Goal: Task Accomplishment & Management: Complete application form

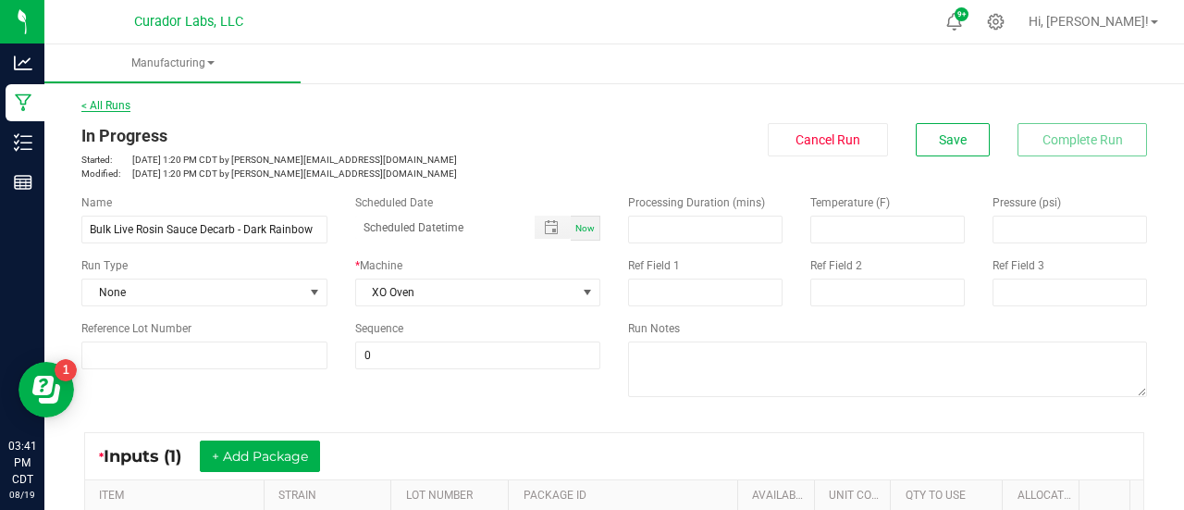
click at [118, 107] on link "< All Runs" at bounding box center [105, 105] width 49 height 13
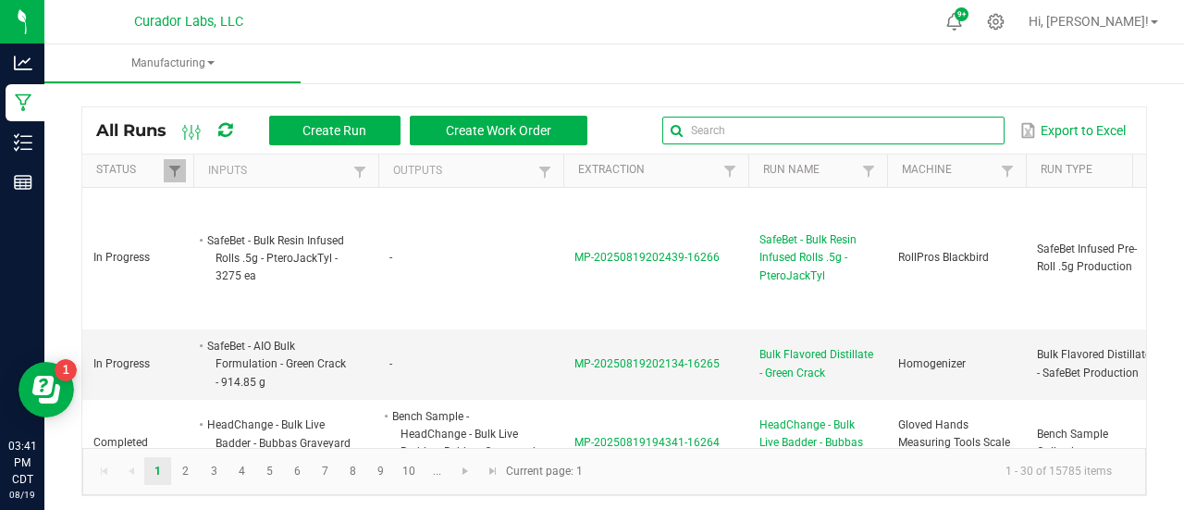
click at [936, 132] on input "text" at bounding box center [834, 131] width 342 height 28
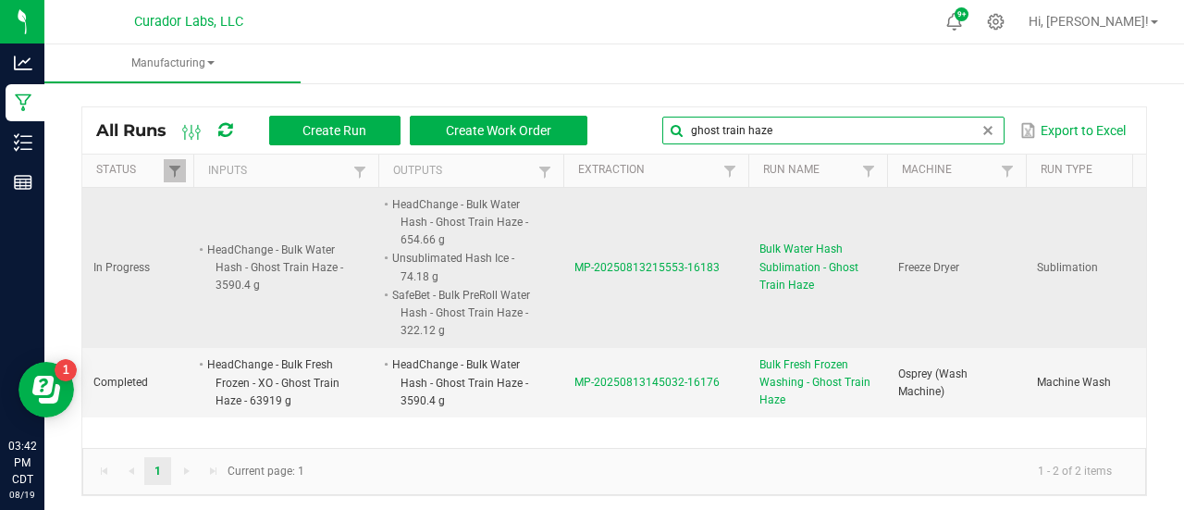
scroll to position [5, 0]
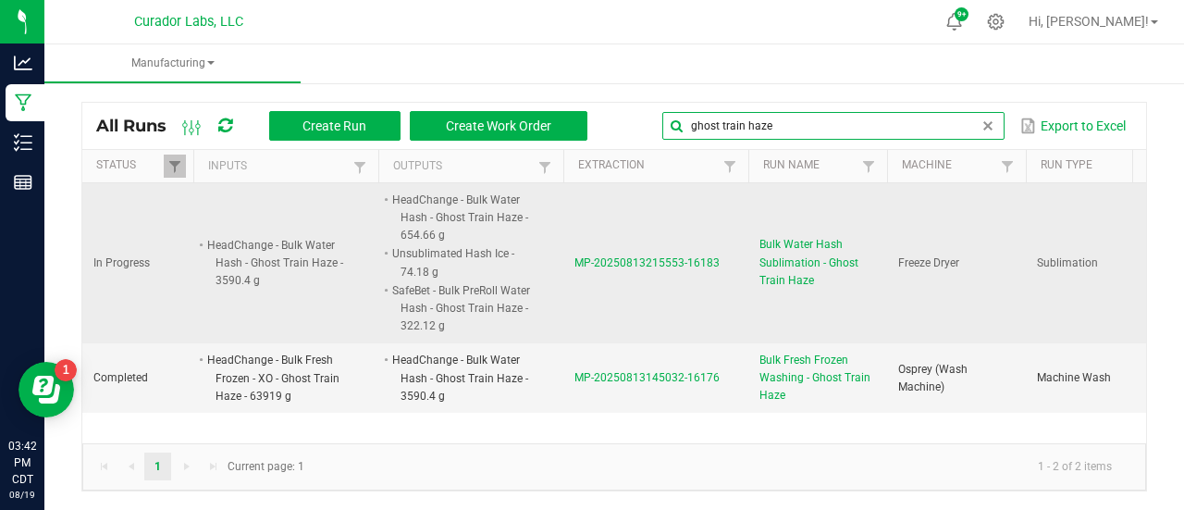
type input "ghost train haze"
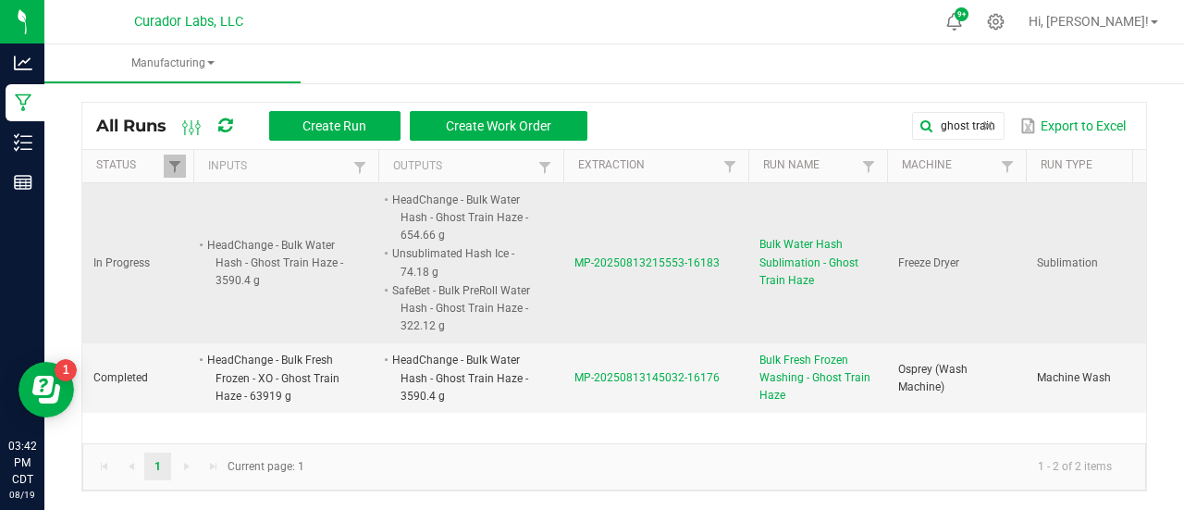
click at [679, 258] on span "MP-20250813215553-16183" at bounding box center [647, 262] width 145 height 13
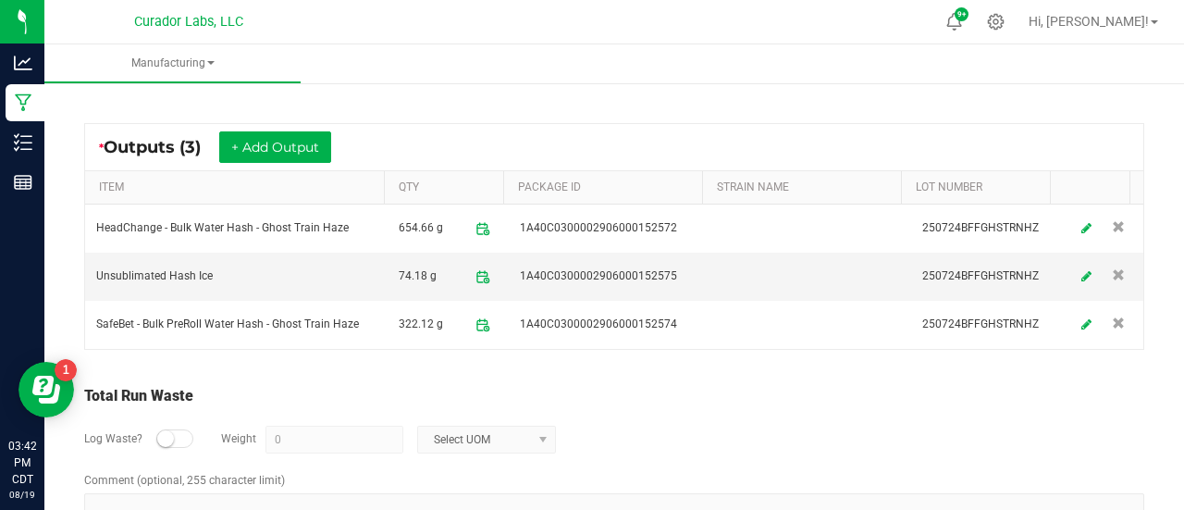
scroll to position [697, 0]
click at [315, 151] on button "+ Add Output" at bounding box center [275, 145] width 112 height 31
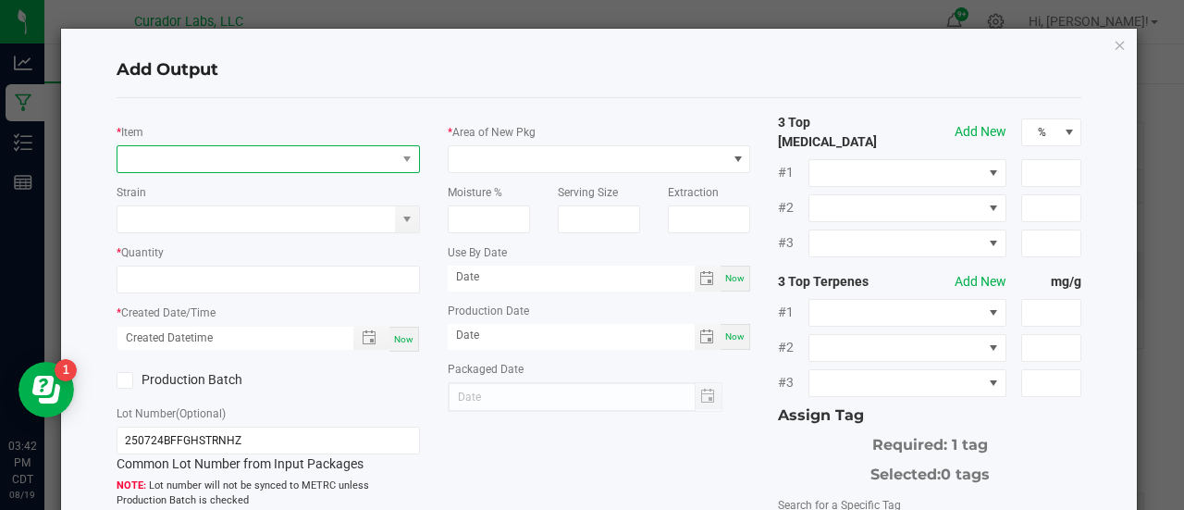
click at [313, 153] on span "NO DATA FOUND" at bounding box center [257, 159] width 279 height 26
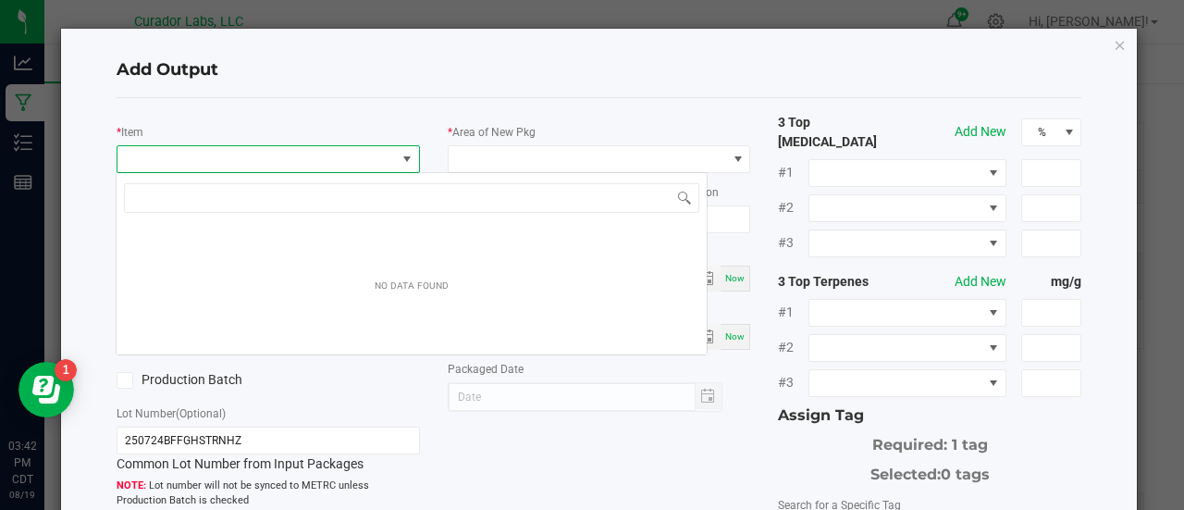
scroll to position [27, 299]
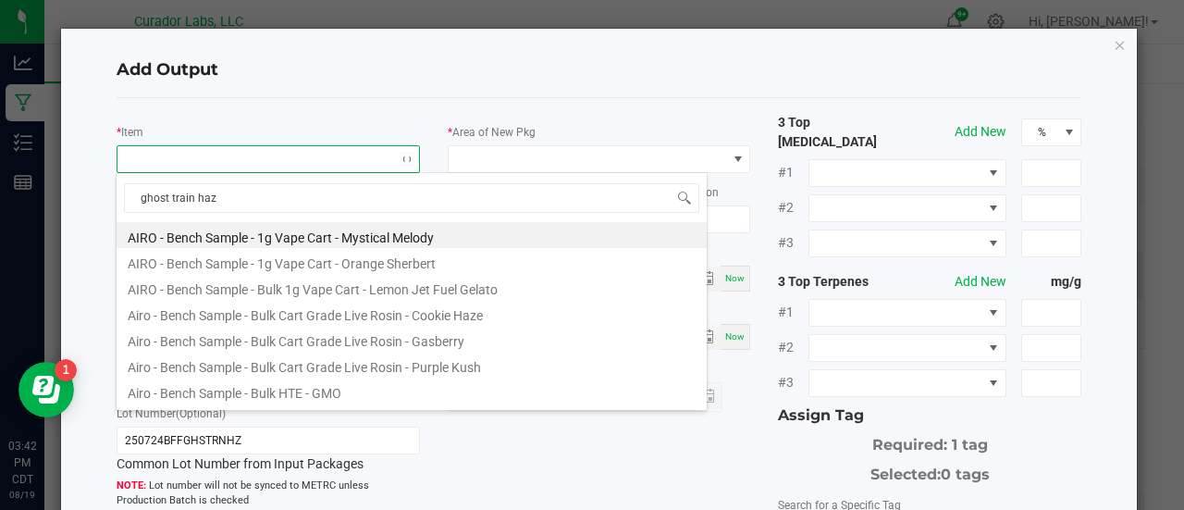
type input "ghost train haze"
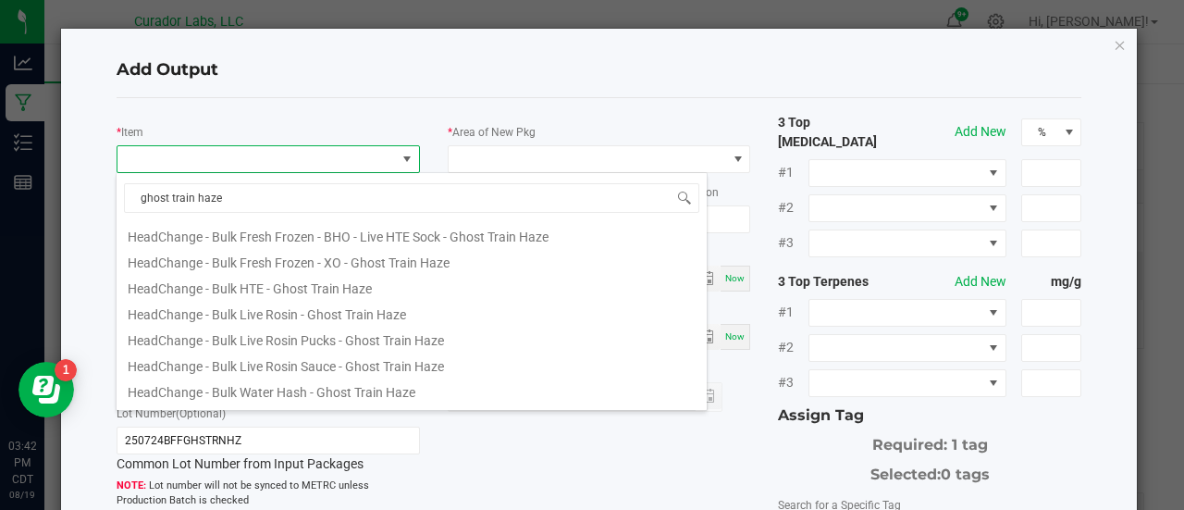
scroll to position [204, 0]
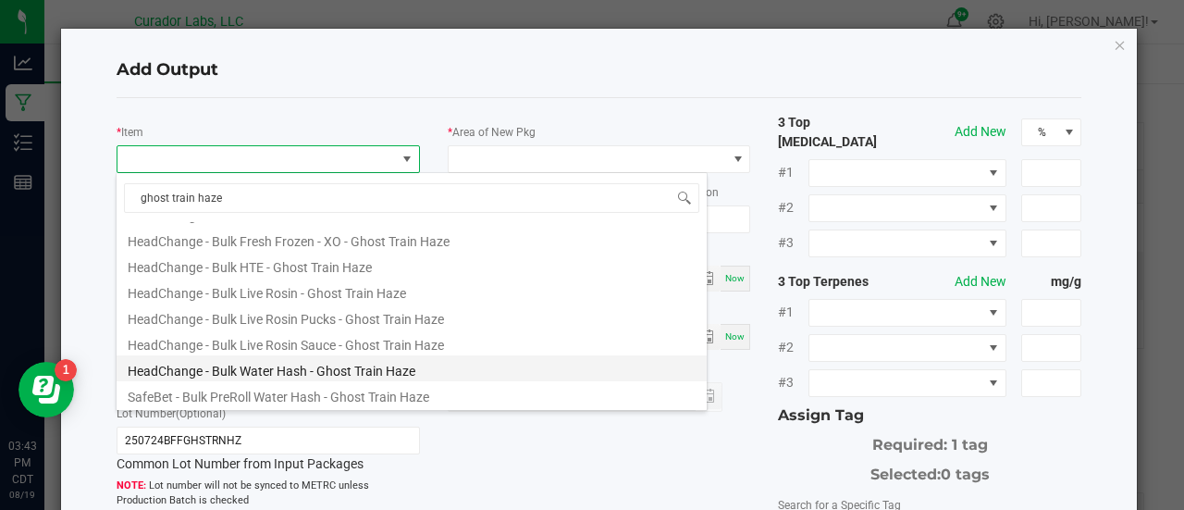
click at [315, 368] on li "HeadChange - Bulk Water Hash - Ghost Train Haze" at bounding box center [412, 368] width 590 height 26
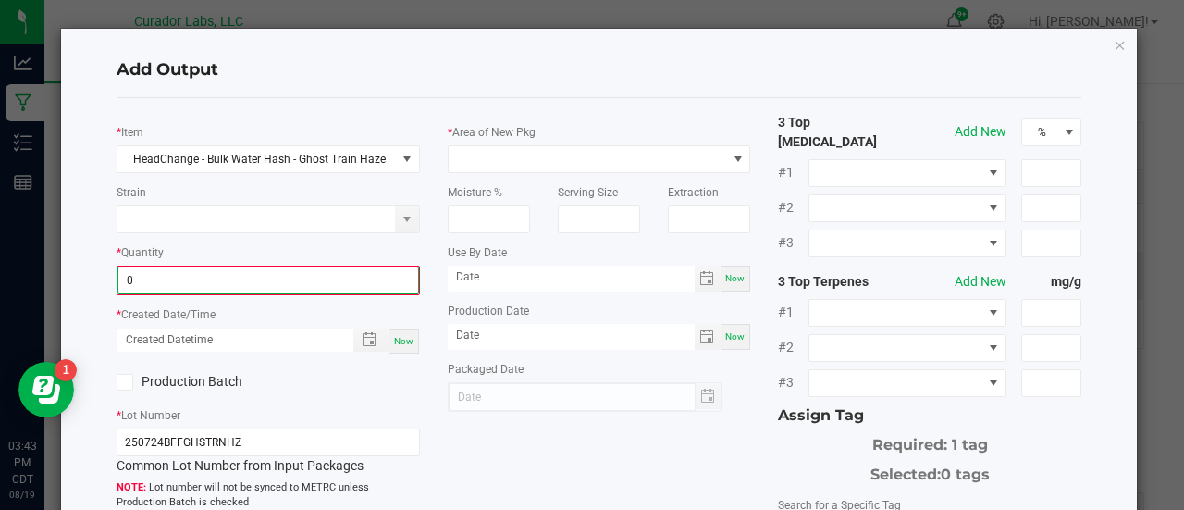
click at [212, 275] on input "0" at bounding box center [268, 280] width 300 height 26
type input "178.6100 g"
click at [407, 340] on span "Now" at bounding box center [403, 339] width 19 height 10
type input "[DATE] 3:43 PM"
type input "[DATE]"
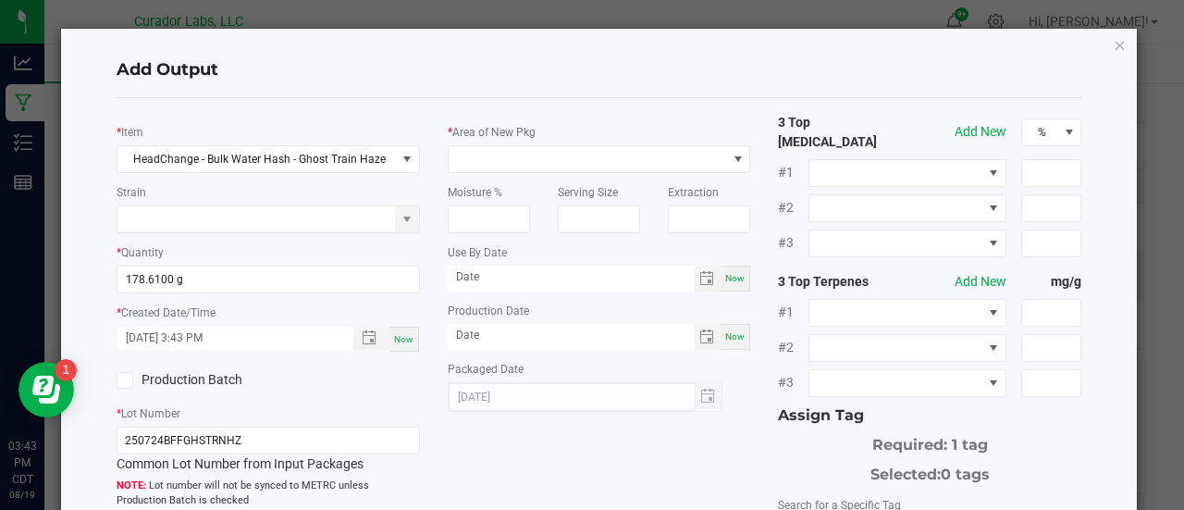
click at [187, 385] on label "Production Batch" at bounding box center [186, 379] width 138 height 19
click at [0, 0] on input "Production Batch" at bounding box center [0, 0] width 0 height 0
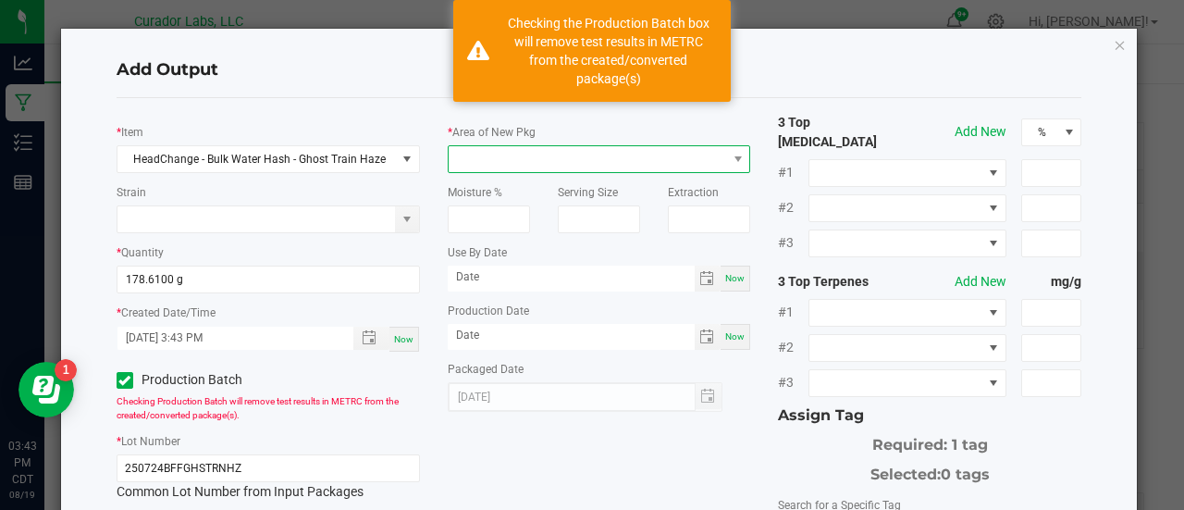
click at [477, 161] on span at bounding box center [588, 159] width 279 height 26
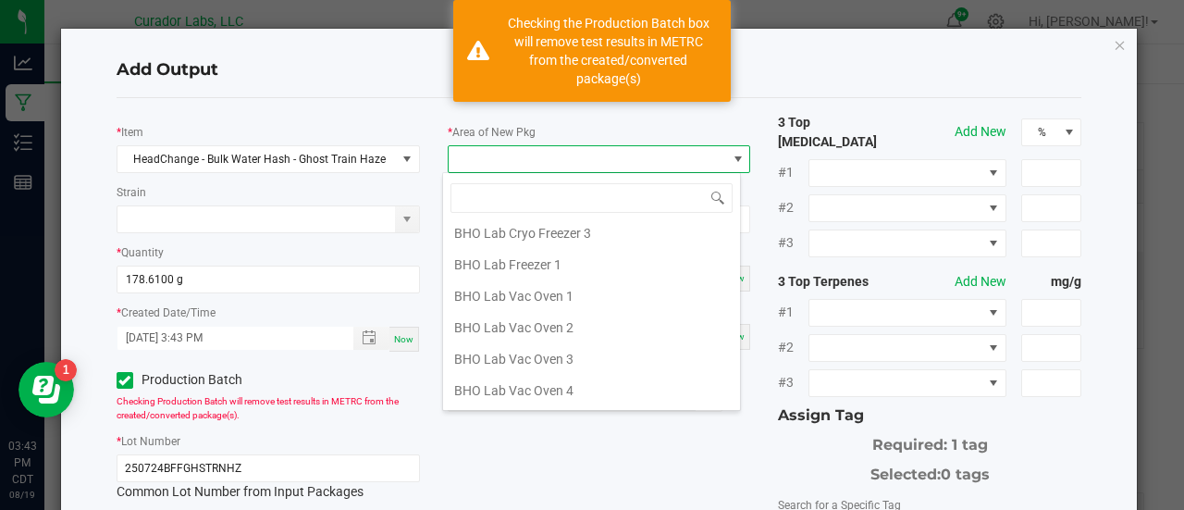
scroll to position [0, 0]
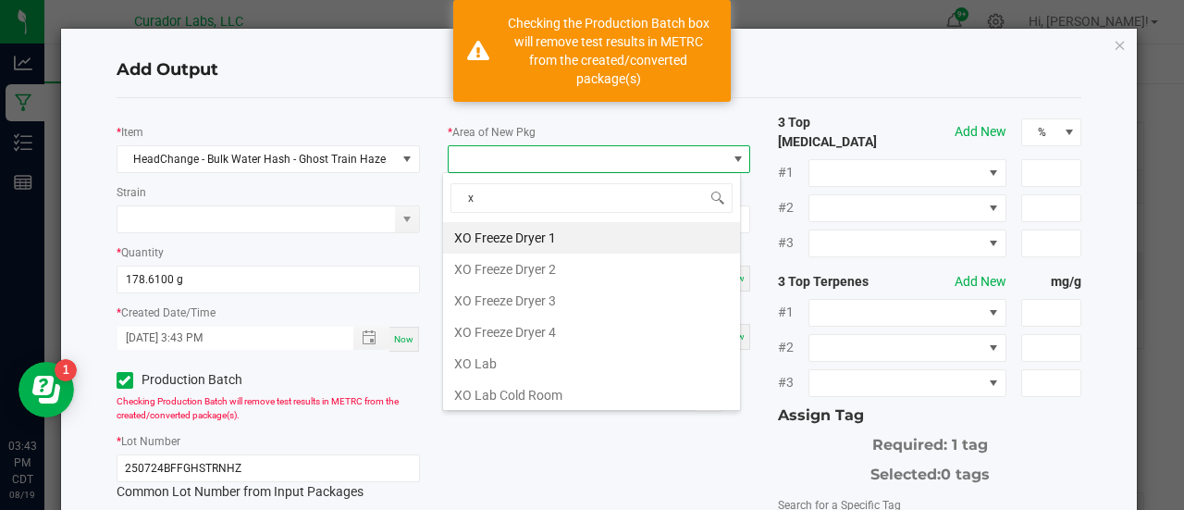
type input "xo"
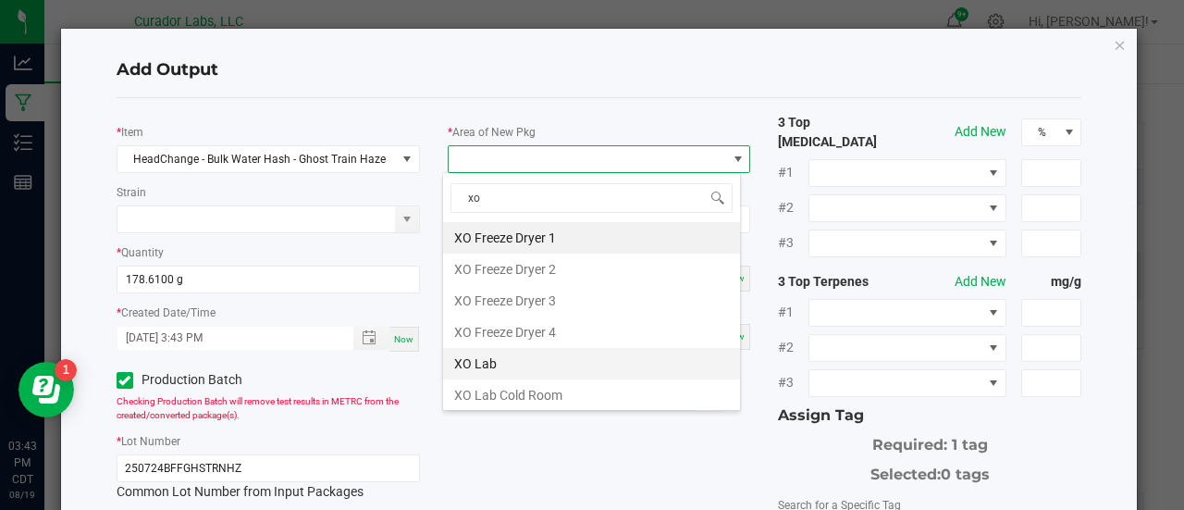
click at [499, 352] on li "XO Lab" at bounding box center [591, 363] width 297 height 31
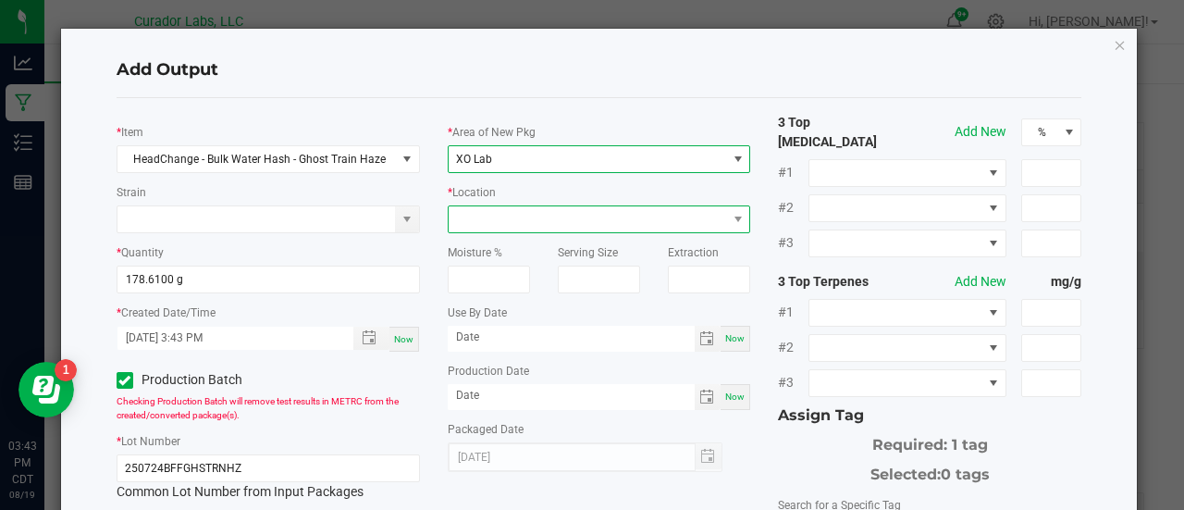
click at [492, 219] on span at bounding box center [588, 219] width 279 height 26
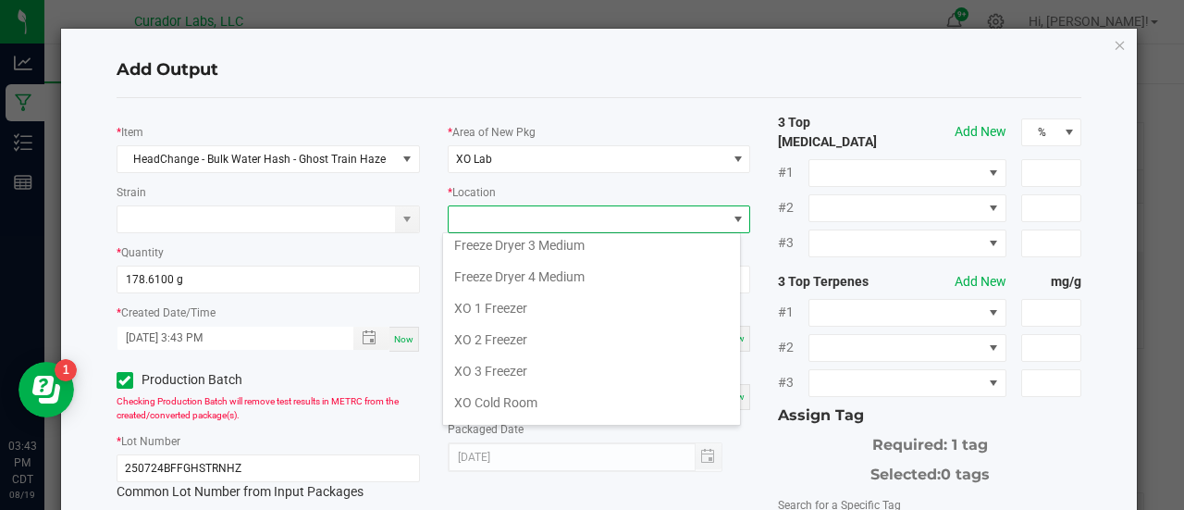
scroll to position [154, 0]
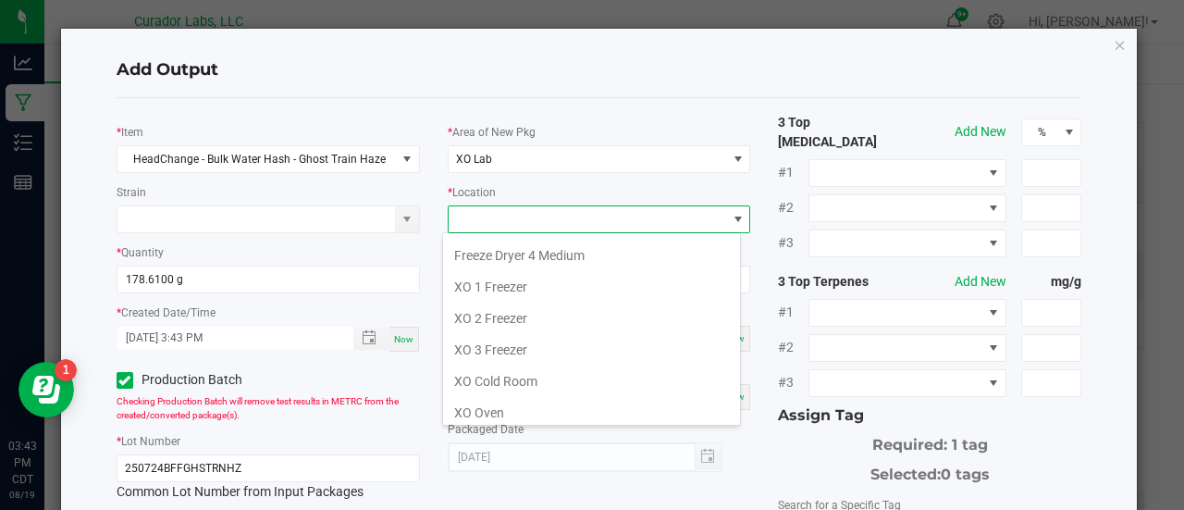
click at [527, 286] on li "XO 1 Freezer" at bounding box center [591, 286] width 297 height 31
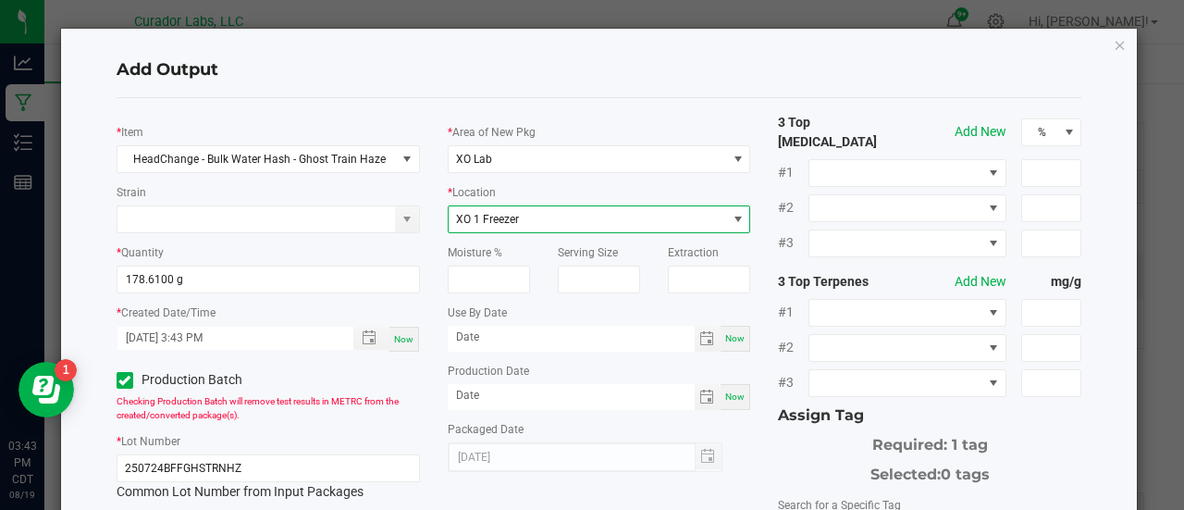
click at [726, 336] on span "Now" at bounding box center [734, 338] width 19 height 10
click at [508, 338] on input "[DATE]" at bounding box center [571, 337] width 247 height 23
type input "[DATE]"
click at [738, 393] on div "Now" at bounding box center [736, 397] width 30 height 26
type input "[DATE]"
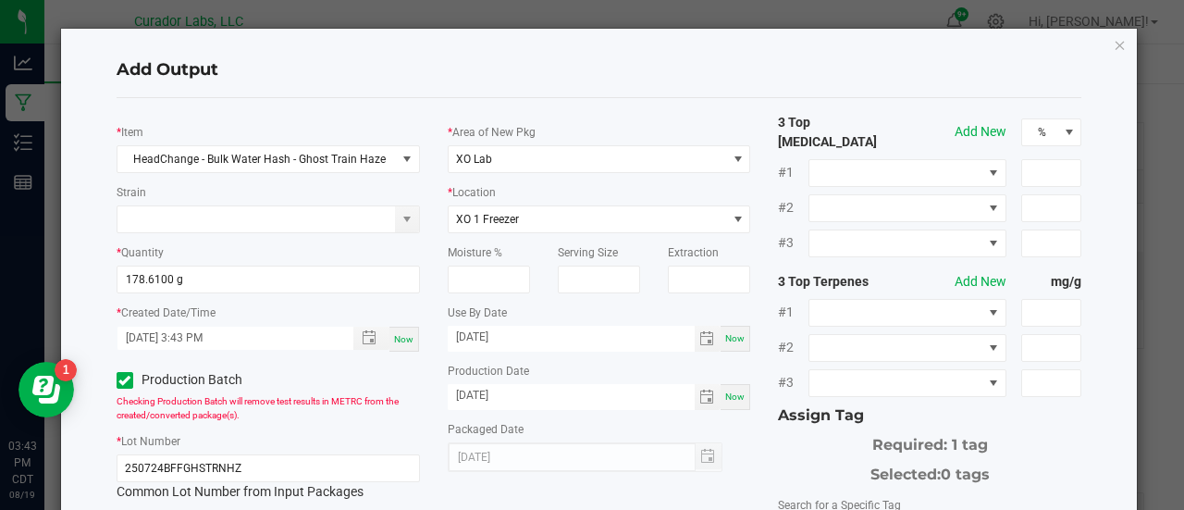
click at [754, 440] on div "* Area of New Pkg XO Lab * Location XO 1 Freezer Moisture % Serving Size Extrac…" at bounding box center [599, 292] width 331 height 359
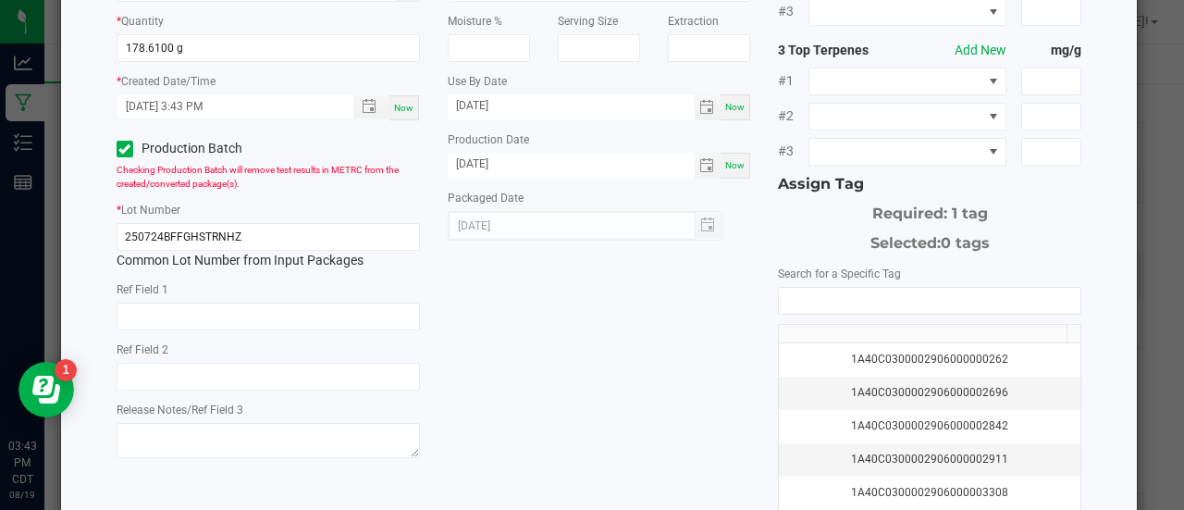
scroll to position [237, 0]
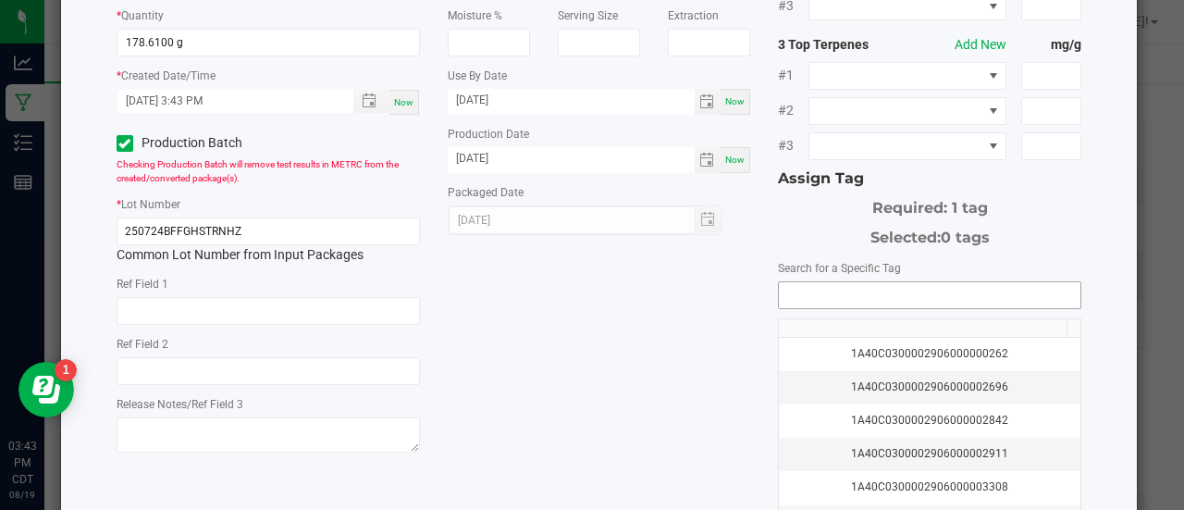
click at [782, 285] on input "NO DATA FOUND" at bounding box center [930, 295] width 302 height 26
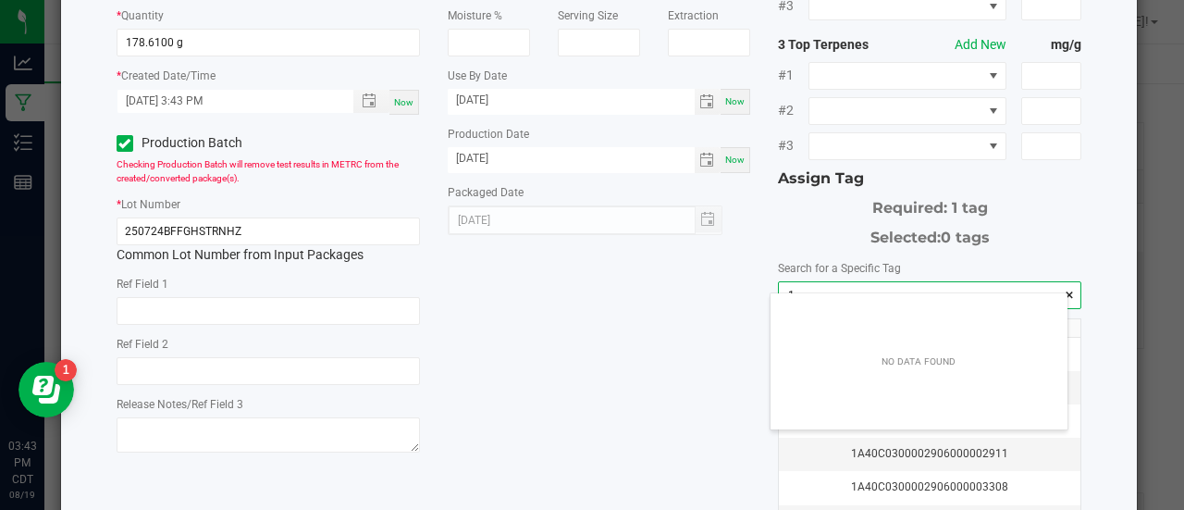
scroll to position [26, 298]
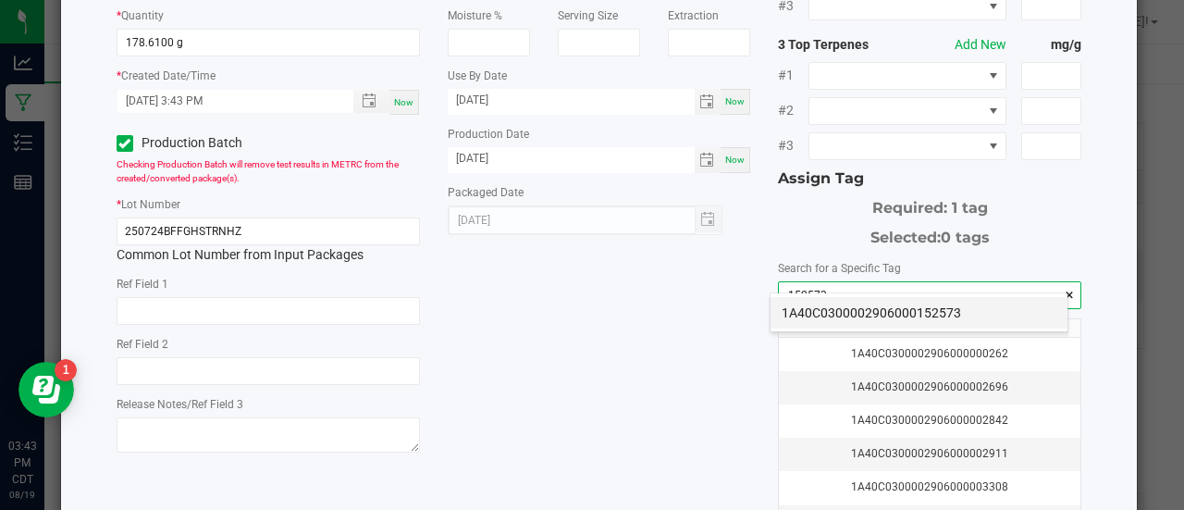
click at [786, 319] on li "1A40C0300002906000152573" at bounding box center [919, 312] width 297 height 31
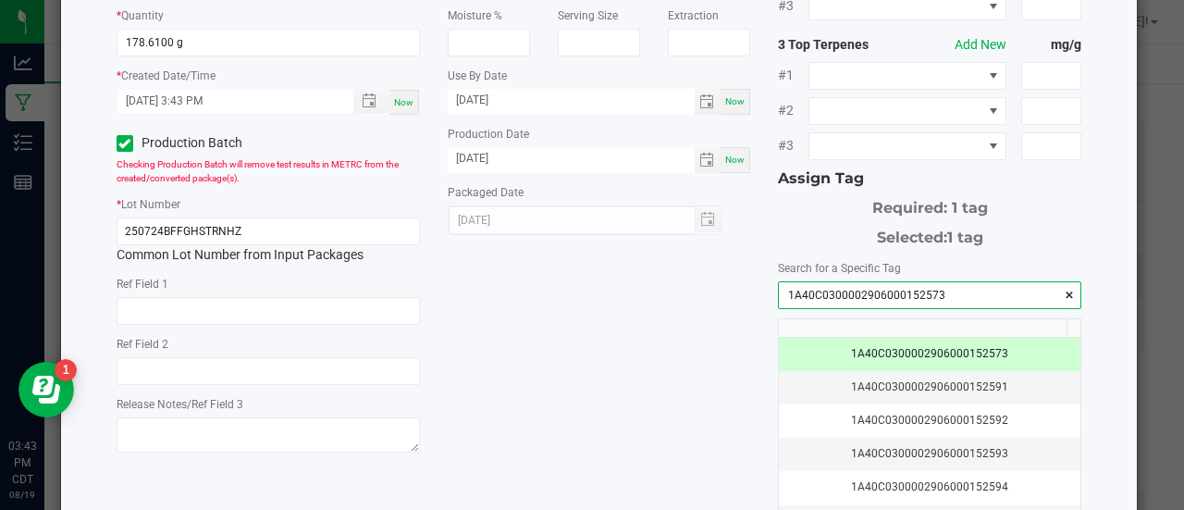
type input "1A40C0300002906000152573"
click at [649, 331] on div "* Item HeadChange - Bulk Water Hash - Ghost Train Haze Strain * Quantity 178.61…" at bounding box center [600, 213] width 994 height 675
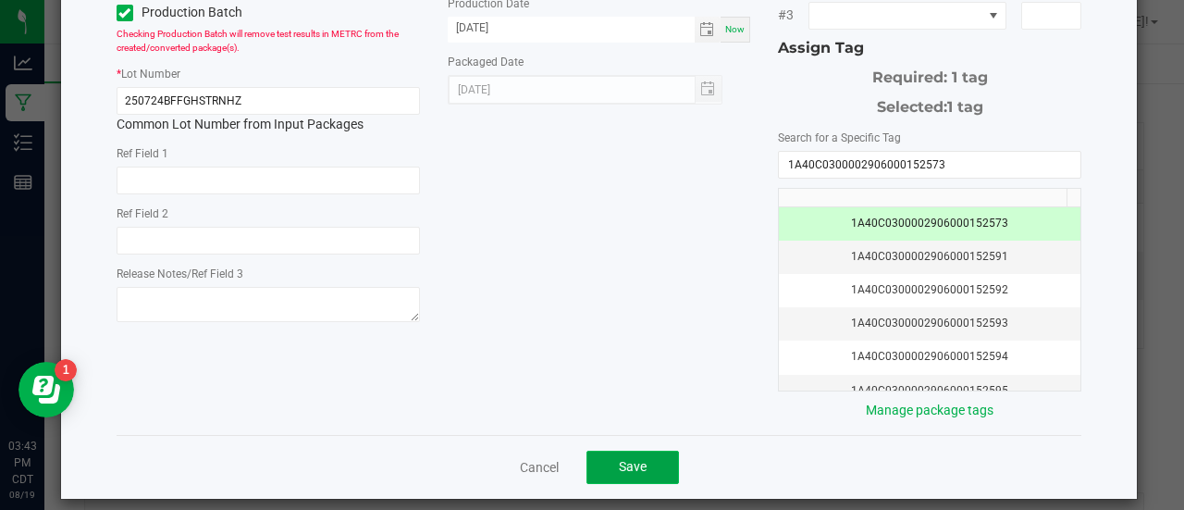
click at [642, 455] on button "Save" at bounding box center [633, 467] width 93 height 33
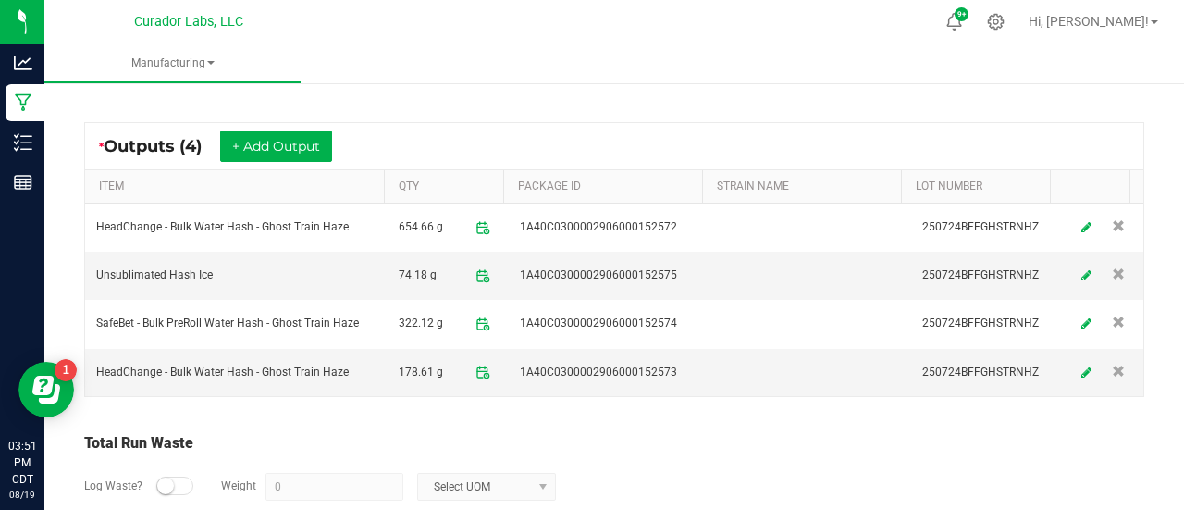
click at [164, 479] on small at bounding box center [165, 485] width 17 height 17
click at [282, 486] on input "0" at bounding box center [335, 487] width 136 height 26
click at [511, 476] on span "Select UOM" at bounding box center [475, 487] width 114 height 26
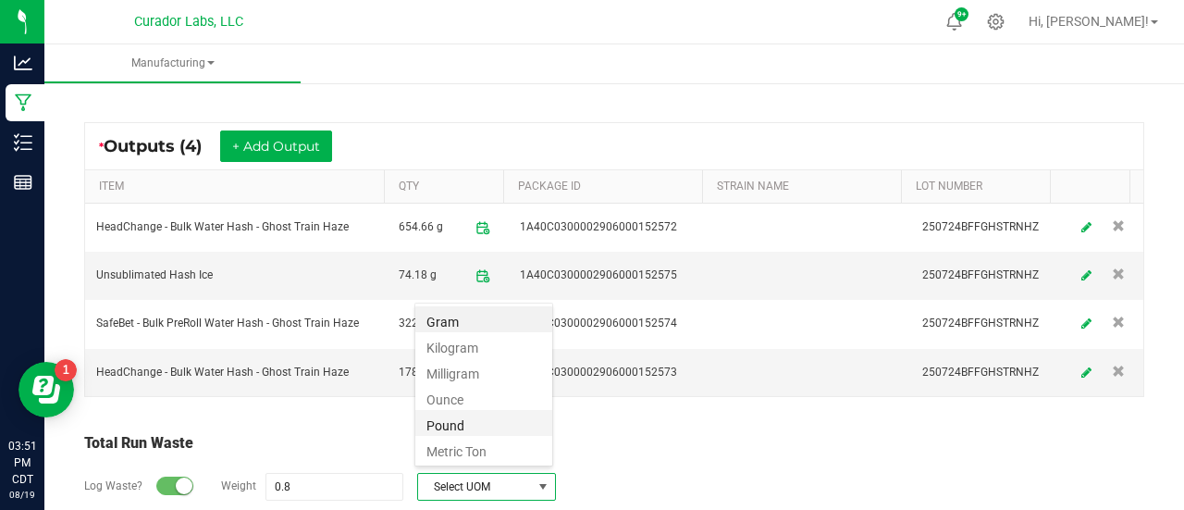
scroll to position [27, 139]
click at [435, 322] on li "Gram" at bounding box center [483, 319] width 137 height 26
type input "0.8 g"
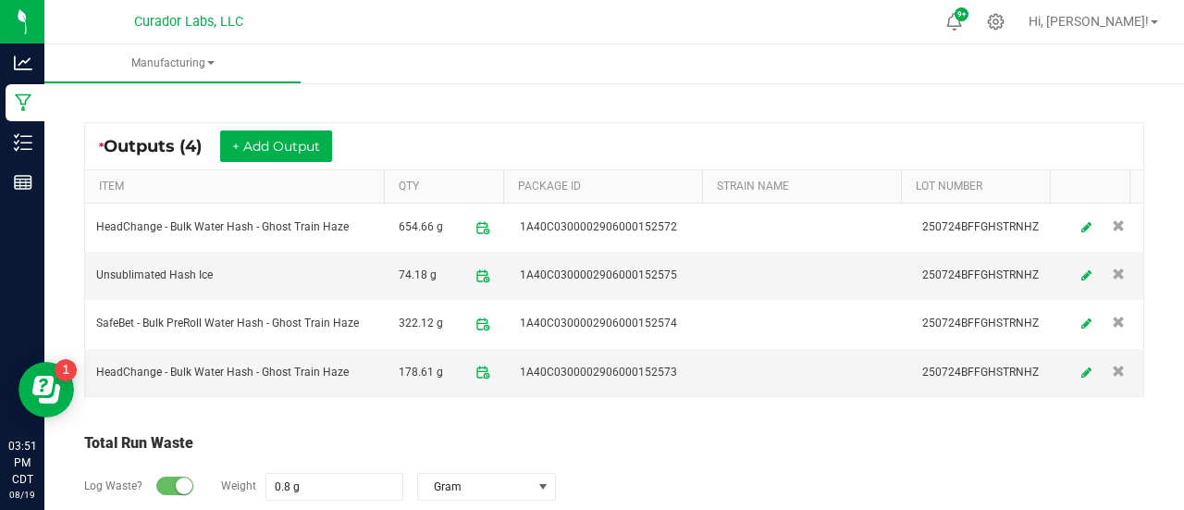
click at [547, 433] on div "Total Run Waste" at bounding box center [614, 443] width 1060 height 22
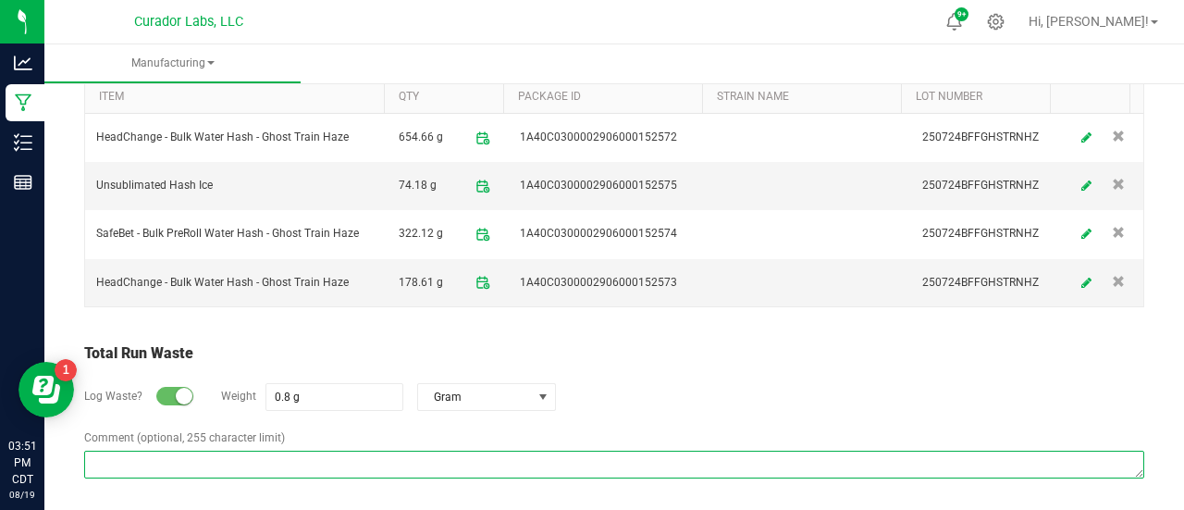
click at [380, 462] on textarea "Comment (optional, 255 character limit)" at bounding box center [614, 465] width 1060 height 28
type textarea "foreign matter in the hash"
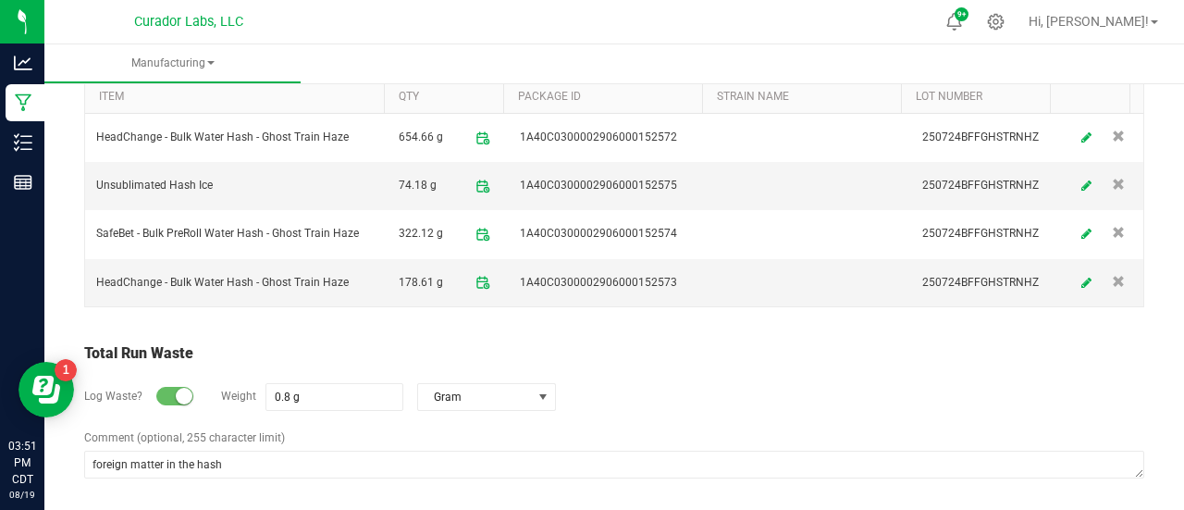
click at [799, 366] on div "Log Waste? Weight 0.8 g Gram" at bounding box center [614, 397] width 1060 height 65
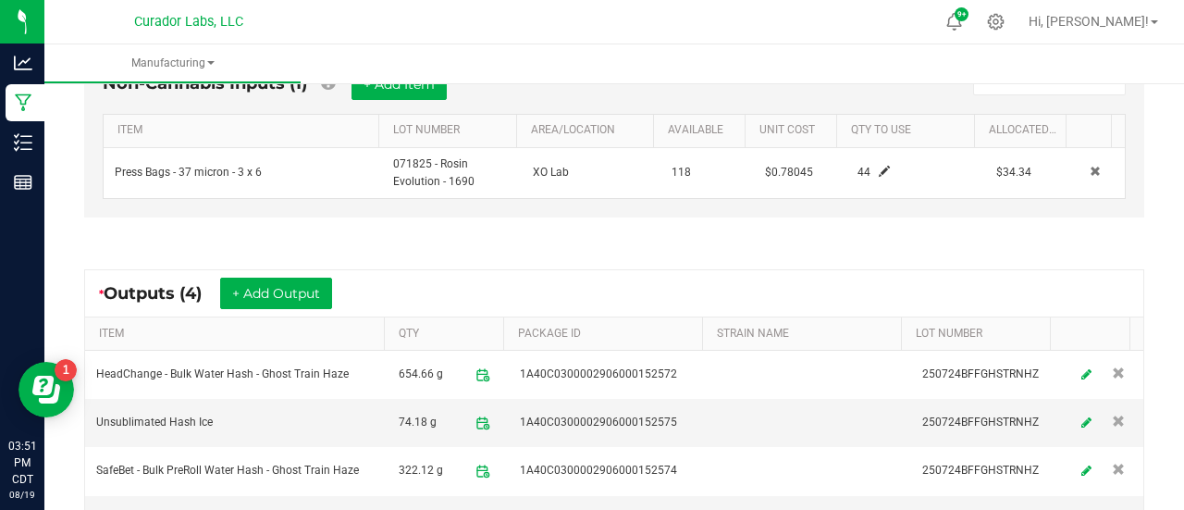
scroll to position [631, 0]
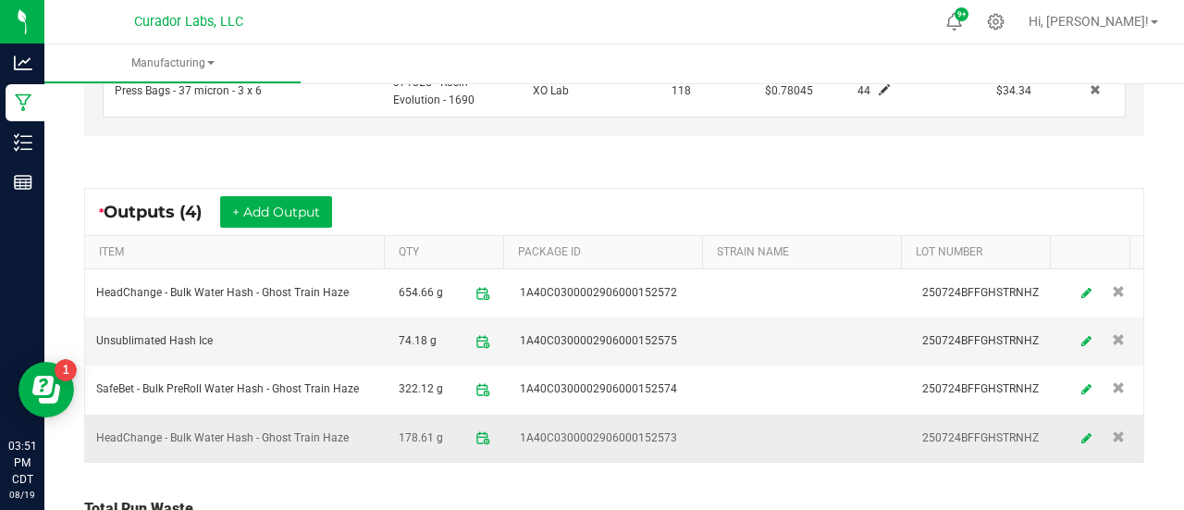
click at [758, 428] on td at bounding box center [811, 438] width 202 height 47
click at [642, 429] on span "1A40C0300002906000152573" at bounding box center [598, 438] width 157 height 18
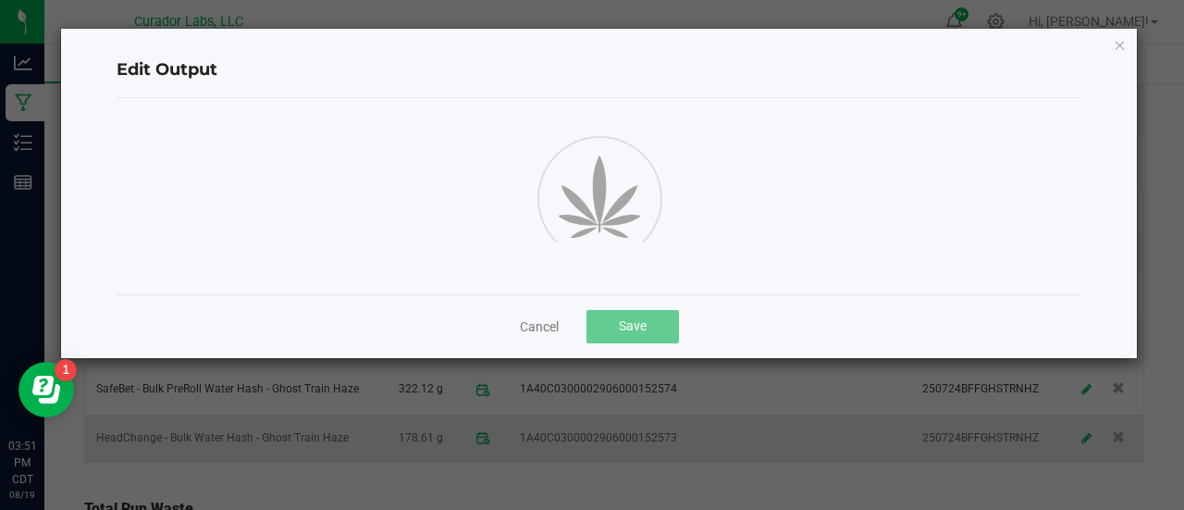
scroll to position [787, 0]
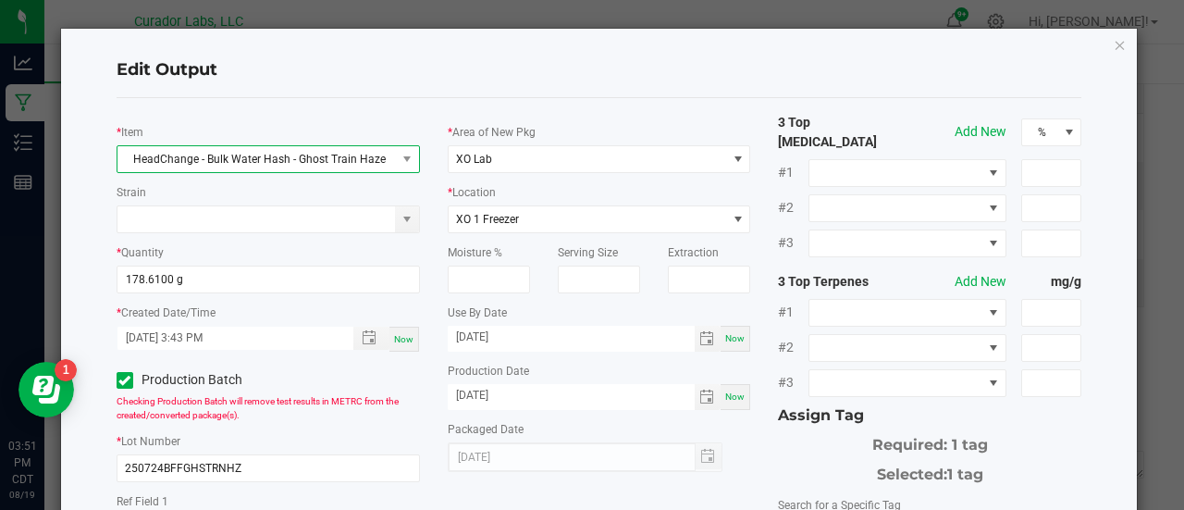
click at [265, 154] on span "HeadChange - Bulk Water Hash - Ghost Train Haze" at bounding box center [257, 159] width 279 height 26
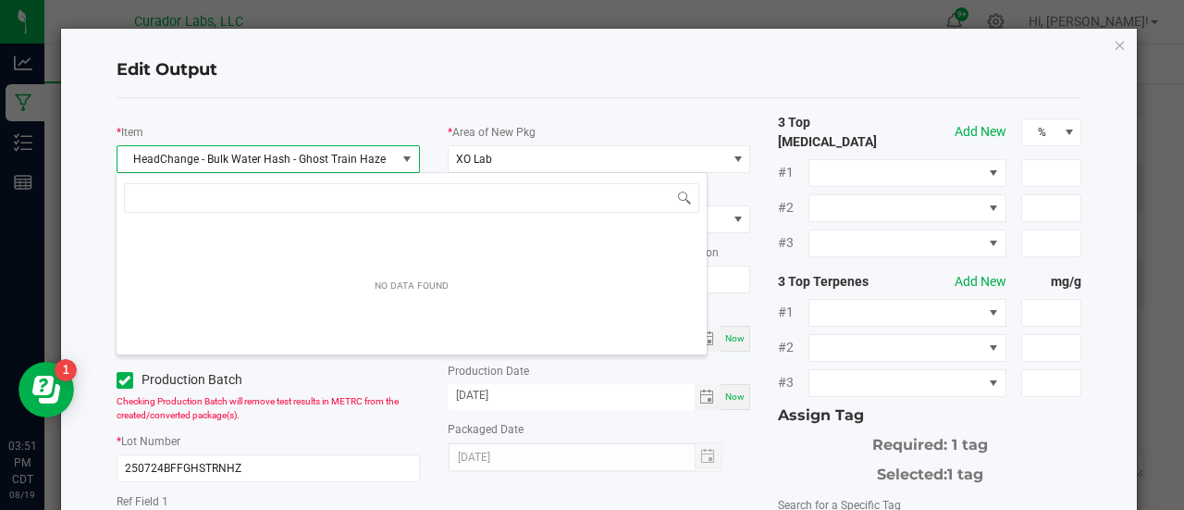
scroll to position [27, 299]
type input "ghost train haze"
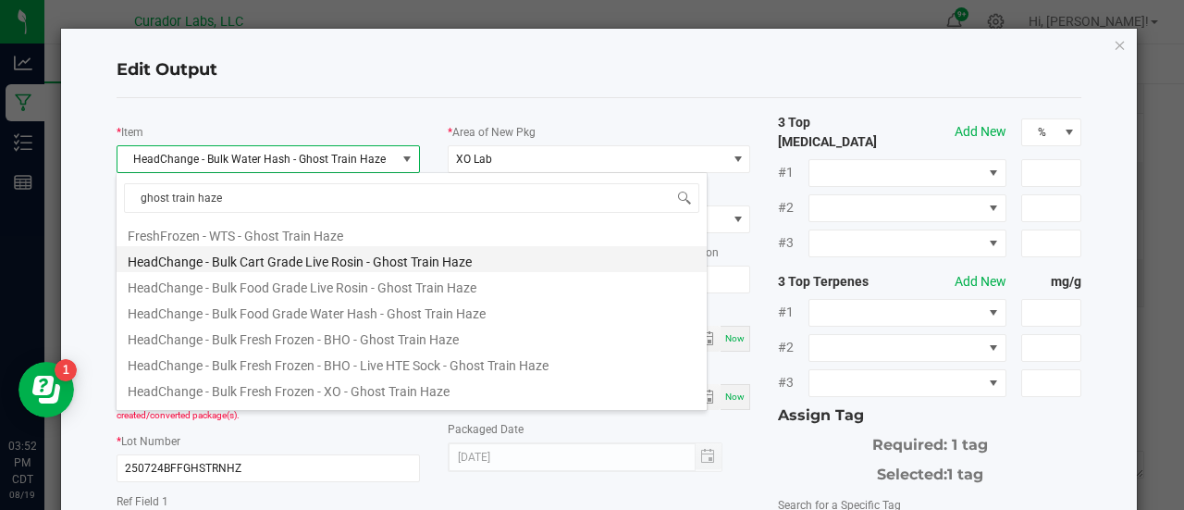
scroll to position [55, 0]
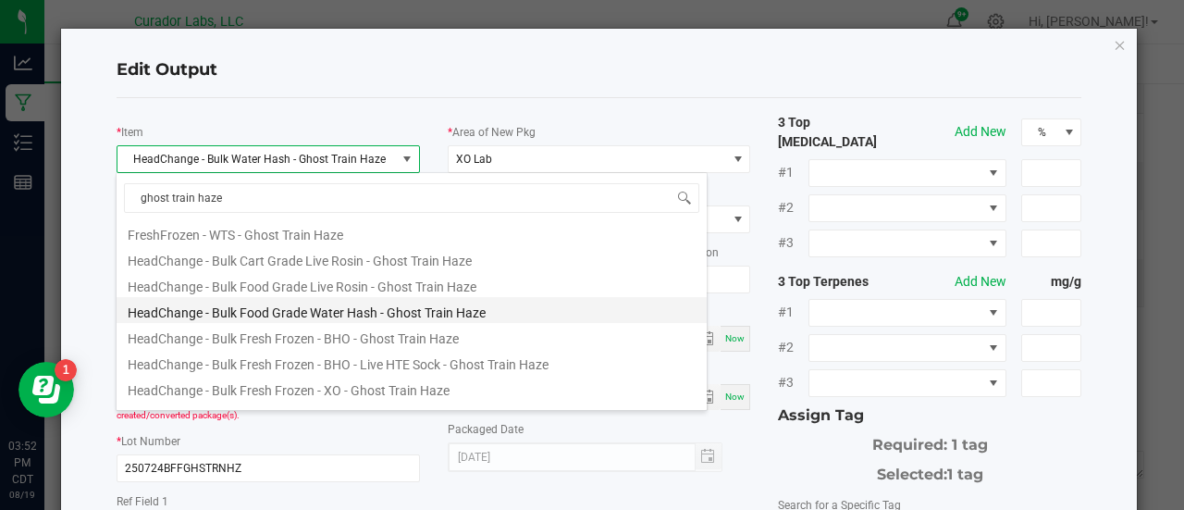
click at [371, 308] on li "HeadChange - Bulk Food Grade Water Hash - Ghost Train Haze" at bounding box center [412, 310] width 590 height 26
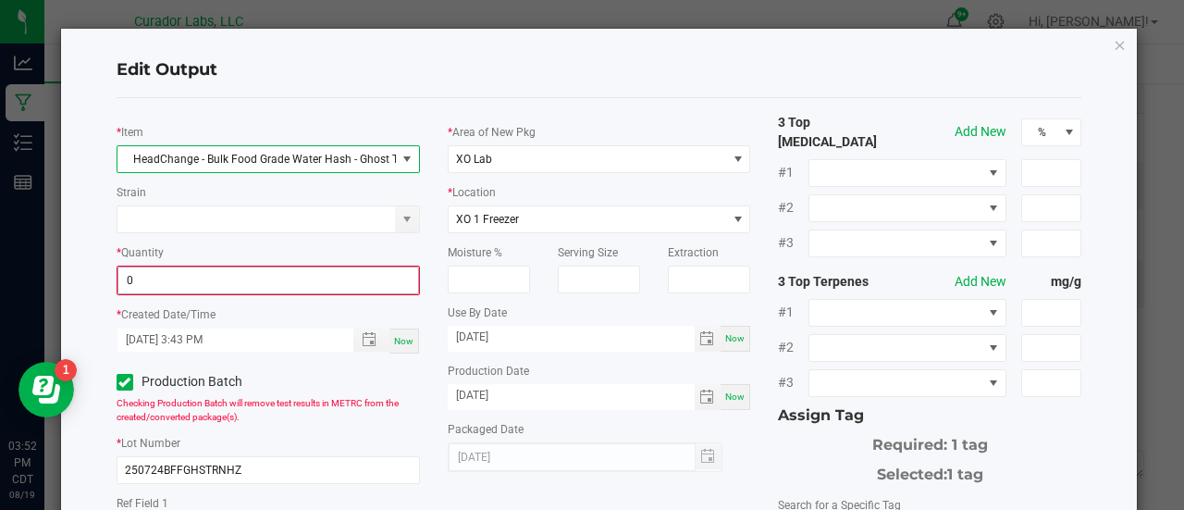
click at [189, 283] on input "0" at bounding box center [268, 280] width 300 height 26
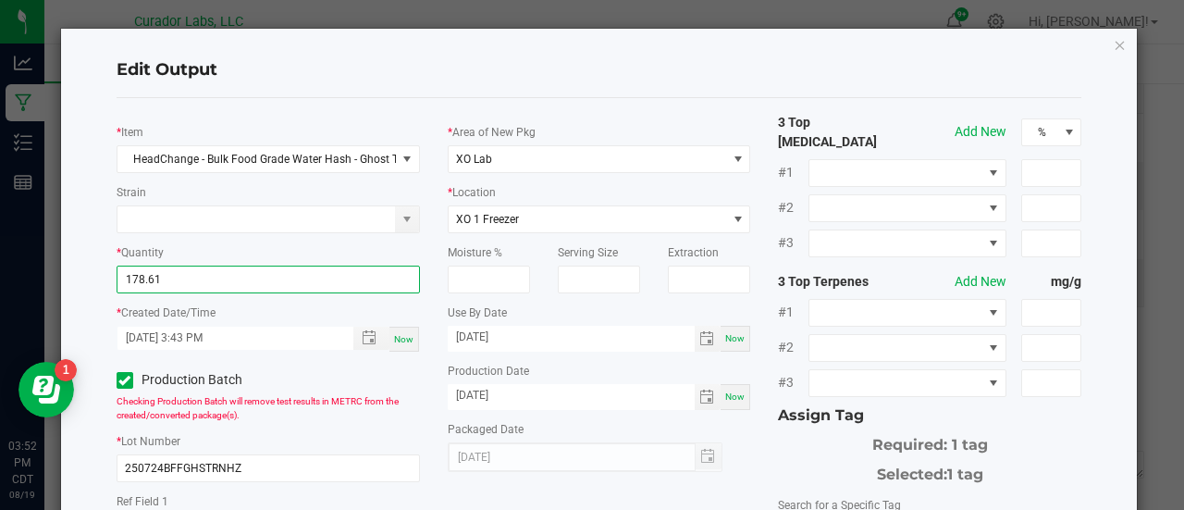
type input "178.6100 g"
click at [579, 308] on div "Use By Date [DATE] Now" at bounding box center [600, 327] width 304 height 49
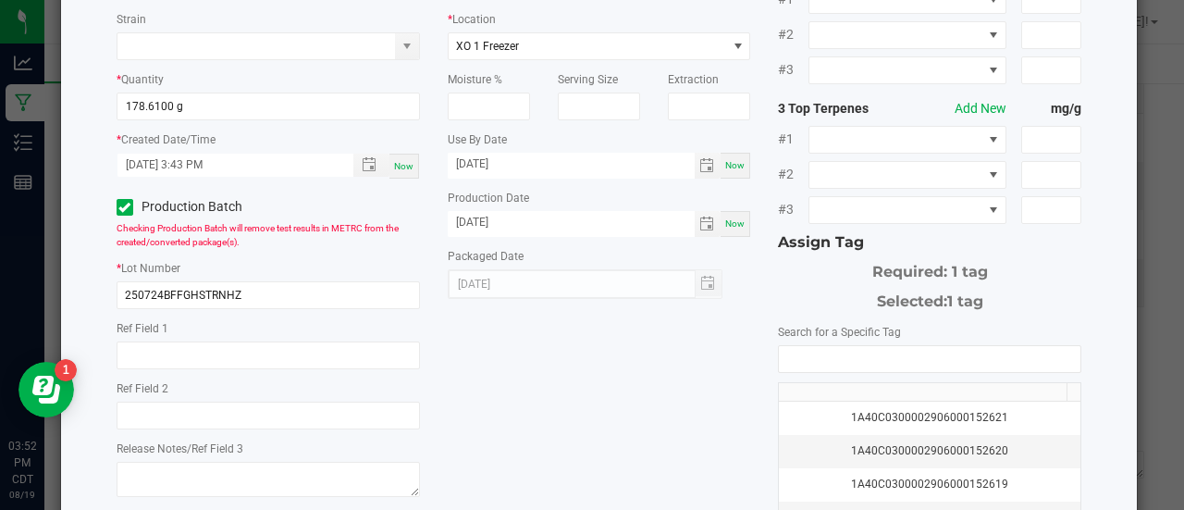
scroll to position [174, 0]
click at [798, 345] on input "NO DATA FOUND" at bounding box center [930, 358] width 302 height 26
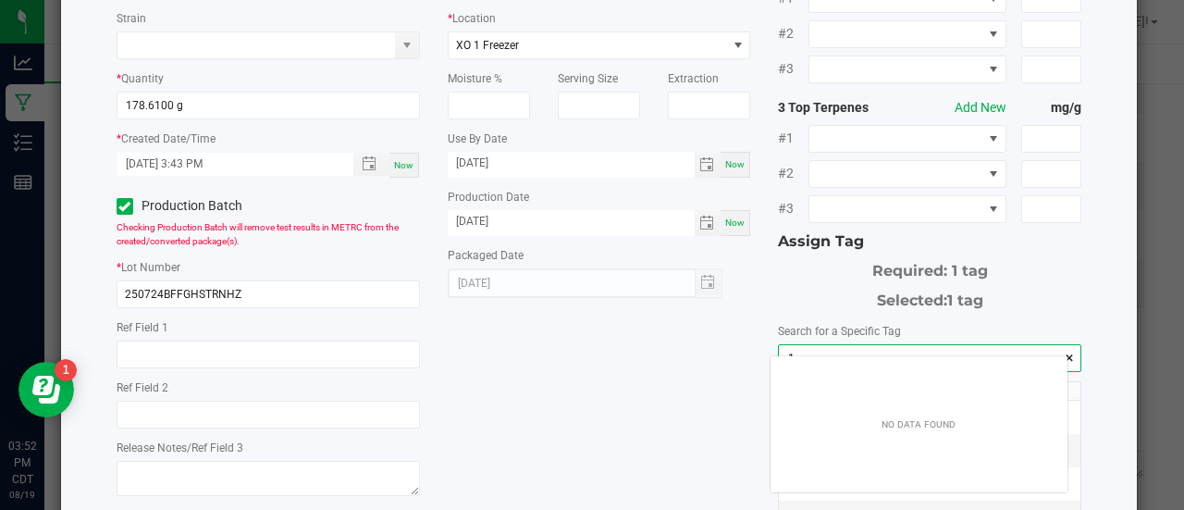
scroll to position [26, 298]
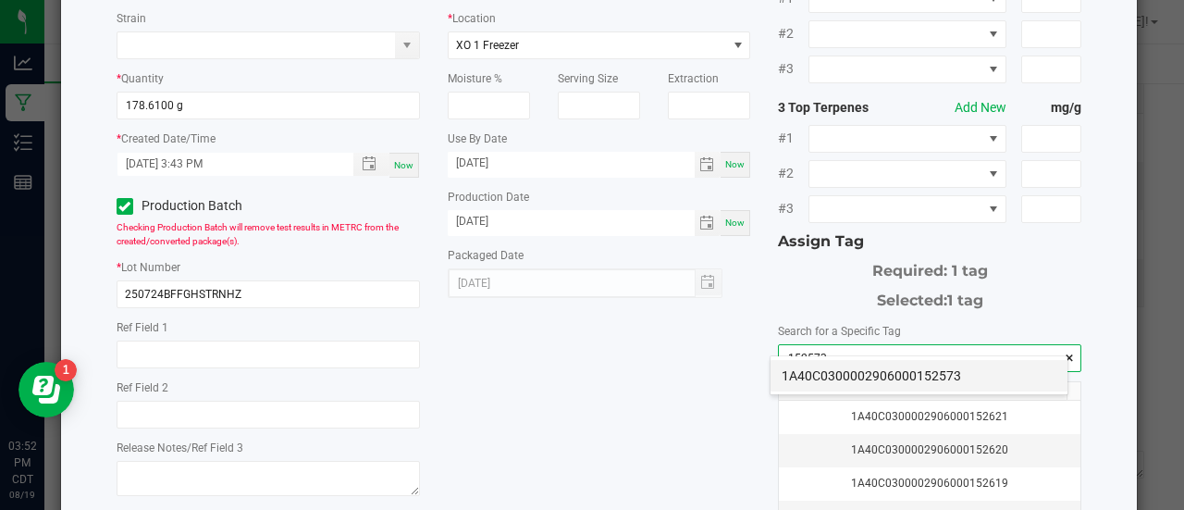
click at [809, 382] on li "1A40C0300002906000152573" at bounding box center [919, 375] width 297 height 31
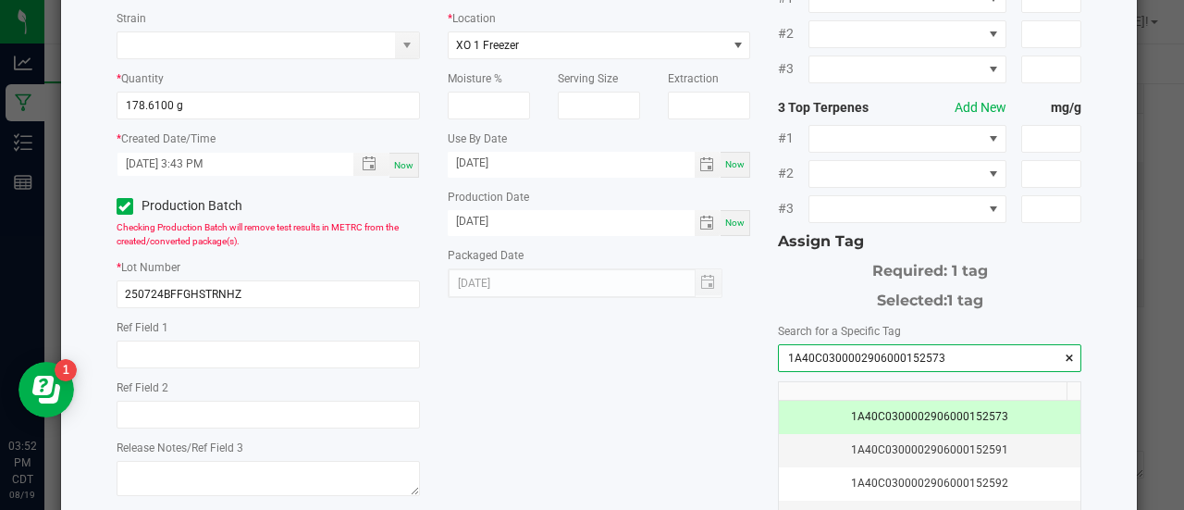
type input "1A40C0300002906000152573"
click at [707, 378] on div "* Item HeadChange - Bulk Food Grade Water Hash - Ghost Train Haze Strain * Quan…" at bounding box center [600, 276] width 994 height 675
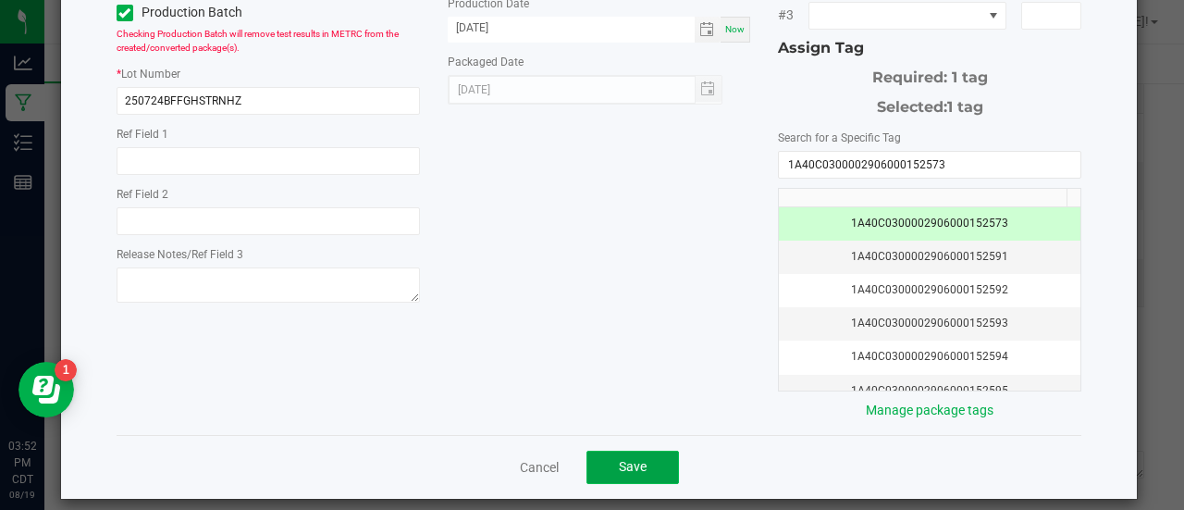
click at [629, 459] on span "Save" at bounding box center [633, 466] width 28 height 15
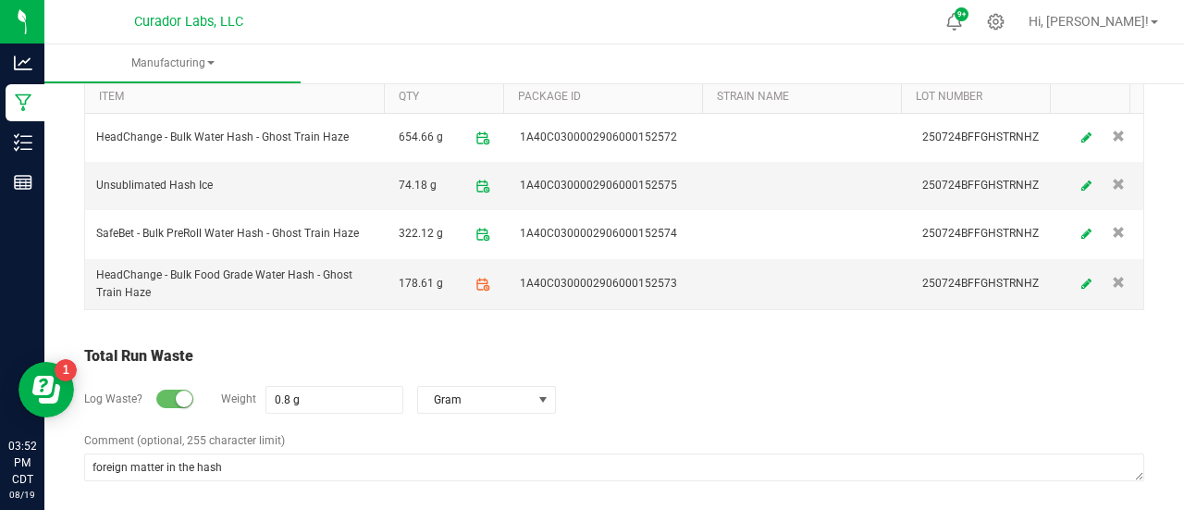
click at [596, 415] on div "Log Waste? Weight 0.8 g Gram" at bounding box center [614, 399] width 1060 height 65
click at [477, 276] on icon at bounding box center [483, 284] width 17 height 17
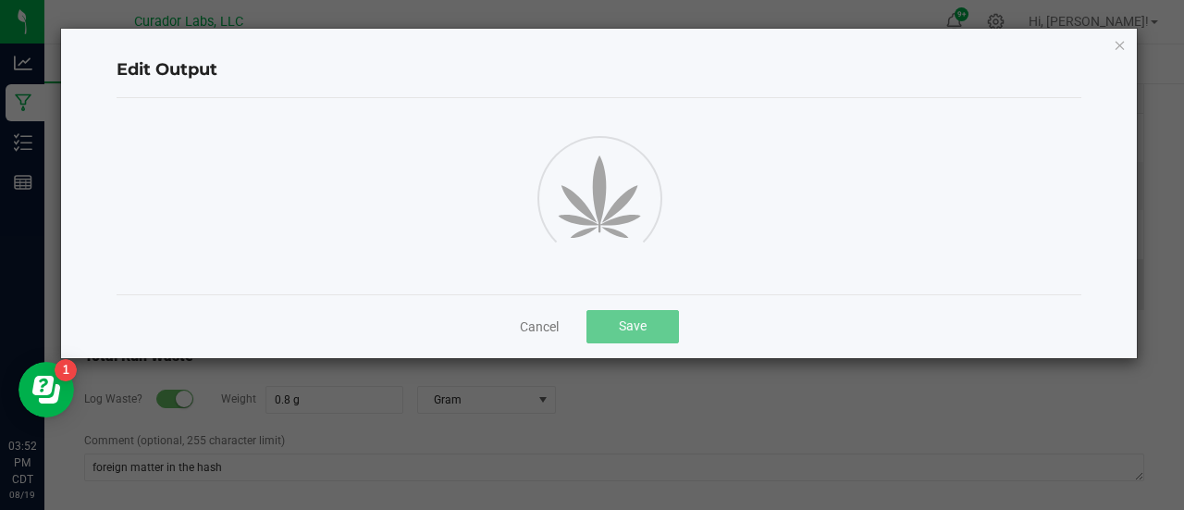
scroll to position [787, 0]
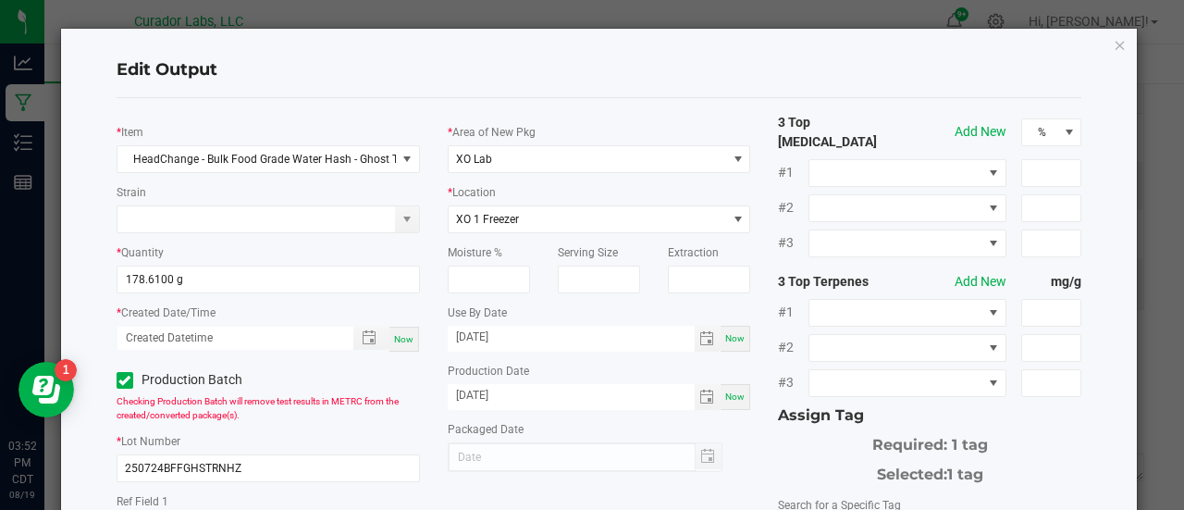
click at [397, 340] on span "Now" at bounding box center [403, 339] width 19 height 10
type input "[DATE] 3:52 PM"
type input "[DATE]"
click at [409, 359] on div "* Item HeadChange - Bulk Food Grade Water Hash - Ghost Train Haze Strain * Quan…" at bounding box center [268, 394] width 331 height 563
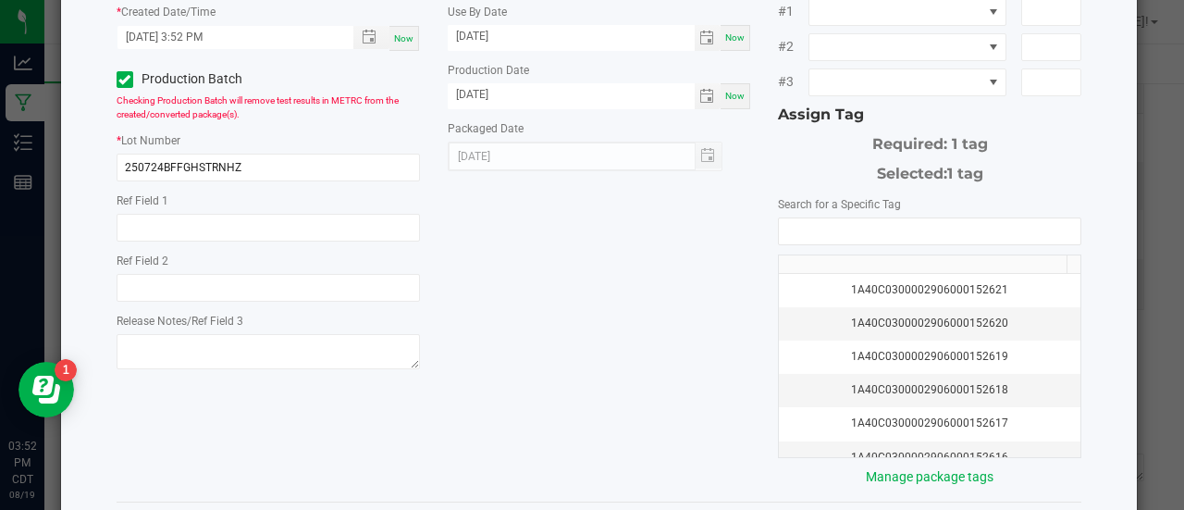
scroll to position [312, 0]
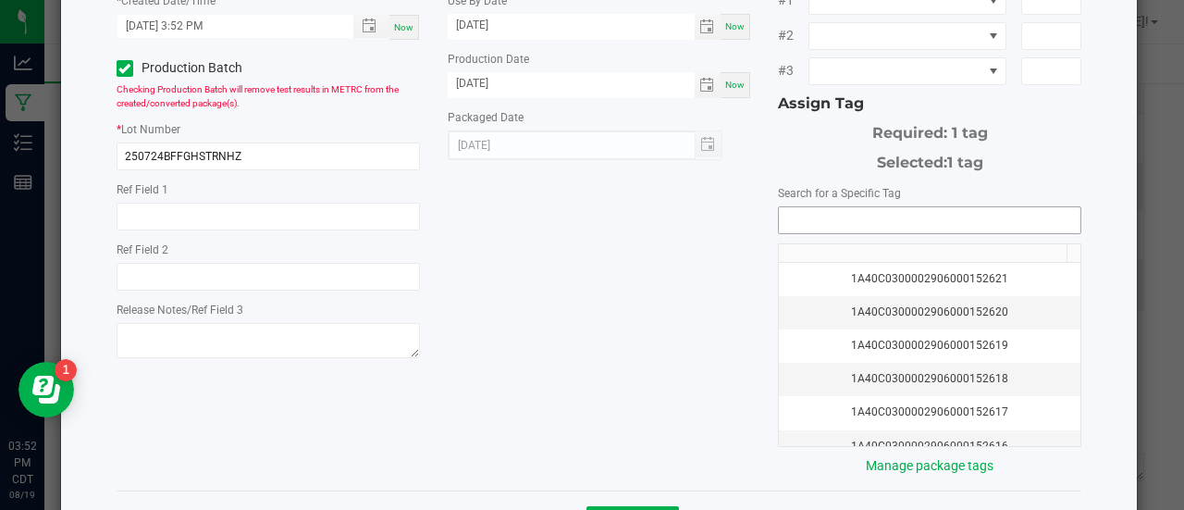
click at [803, 207] on input "NO DATA FOUND" at bounding box center [930, 220] width 302 height 26
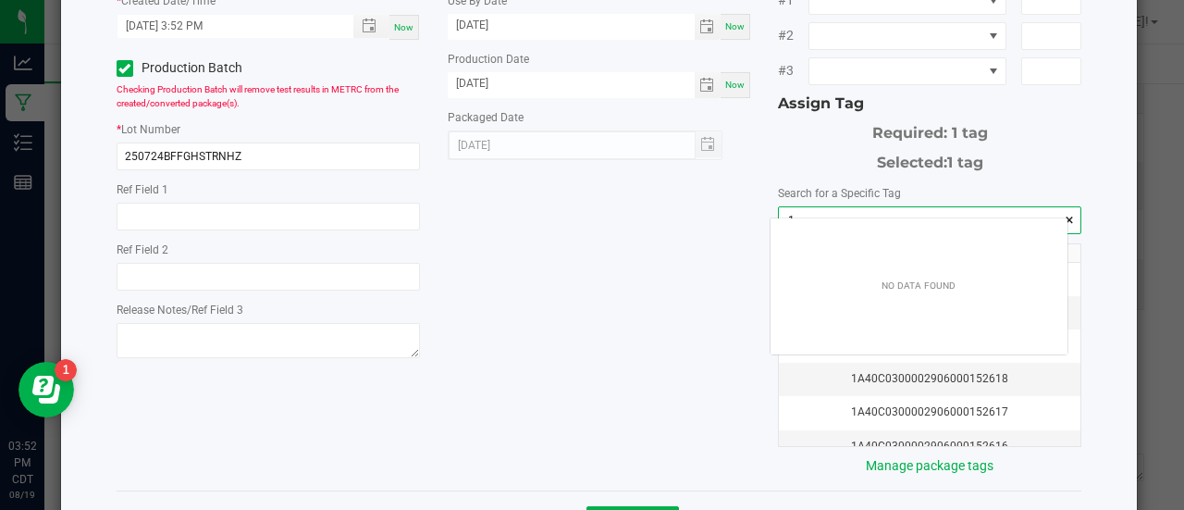
scroll to position [26, 298]
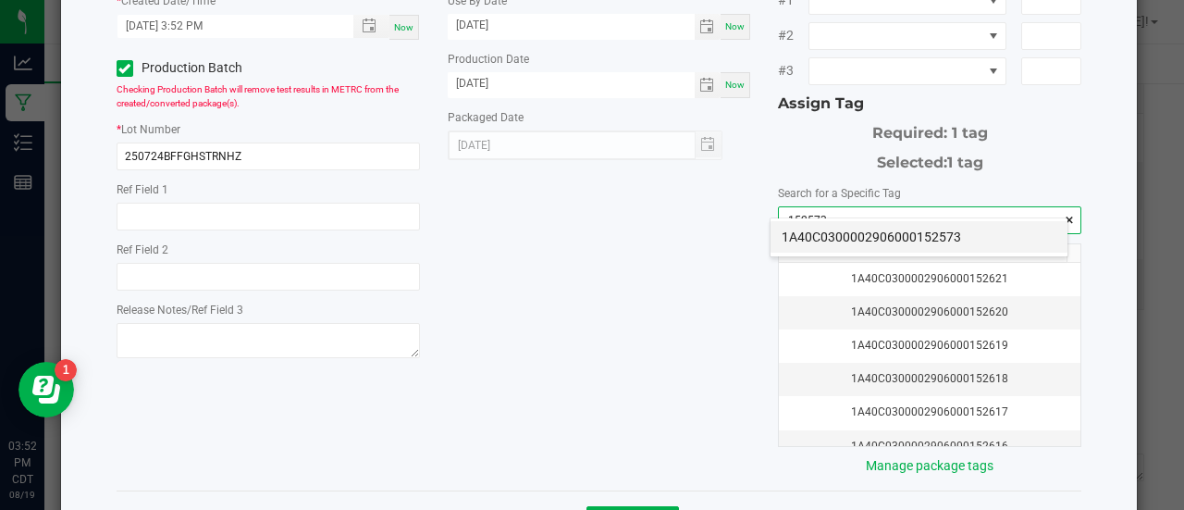
click at [818, 238] on li "1A40C0300002906000152573" at bounding box center [919, 236] width 297 height 31
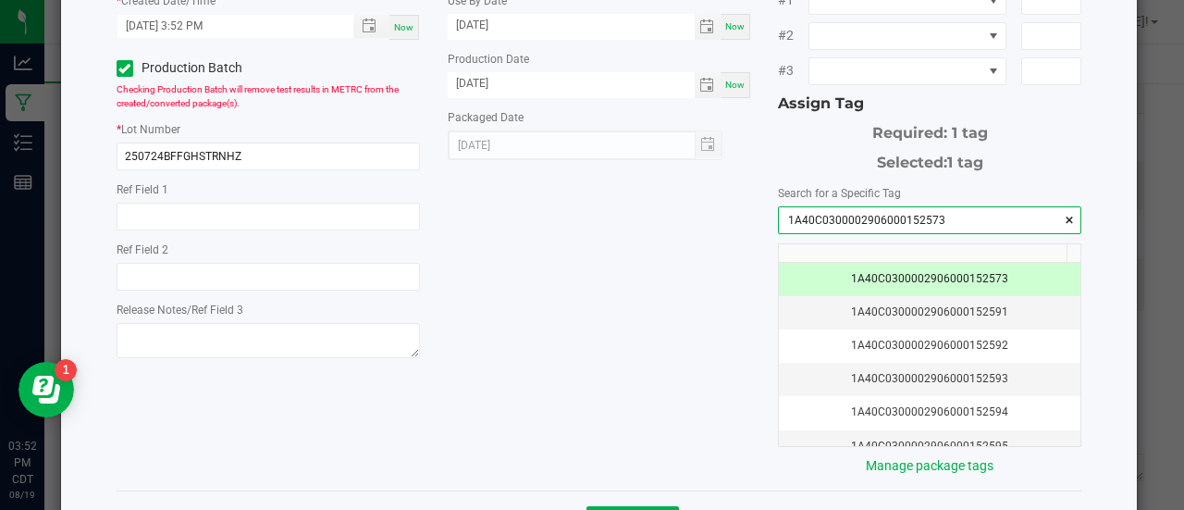
type input "1A40C0300002906000152573"
click at [738, 312] on div "* Item HeadChange - Bulk Food Grade Water Hash - Ghost Train Haze Strain * Quan…" at bounding box center [600, 138] width 994 height 675
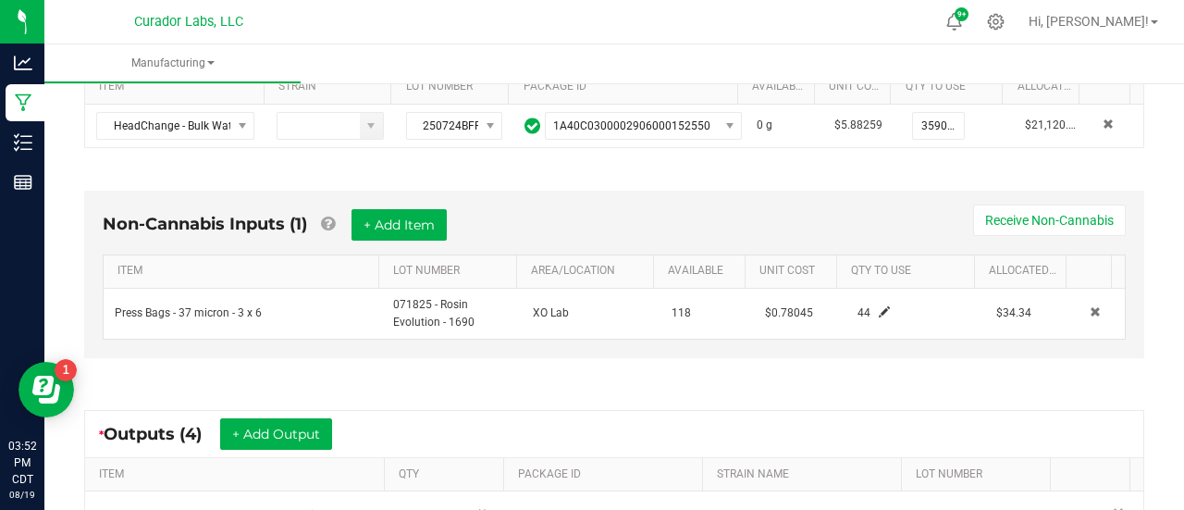
scroll to position [409, 0]
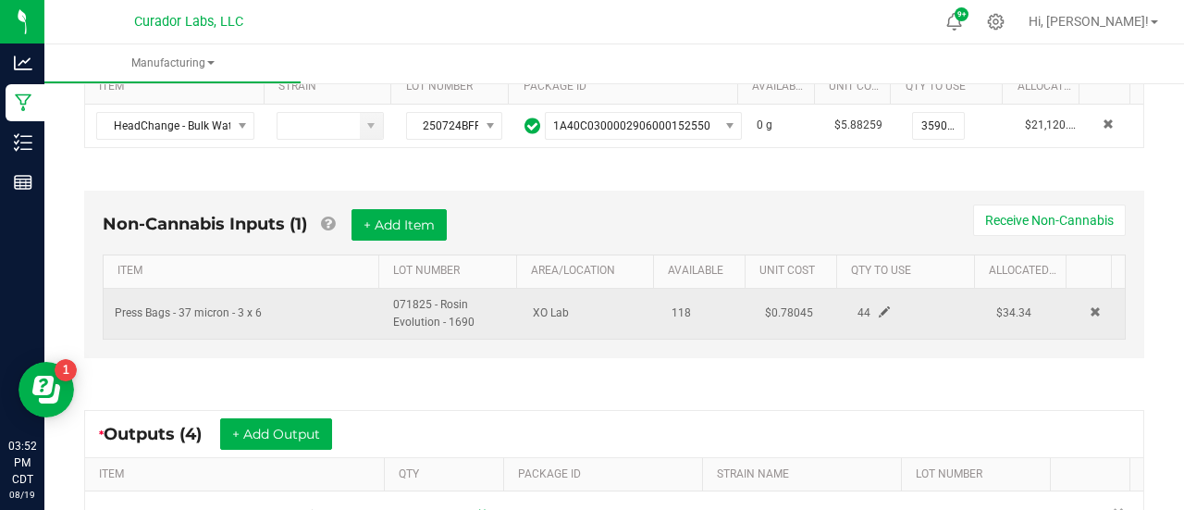
click at [857, 304] on div "44" at bounding box center [893, 313] width 98 height 18
click at [879, 310] on span at bounding box center [884, 311] width 11 height 11
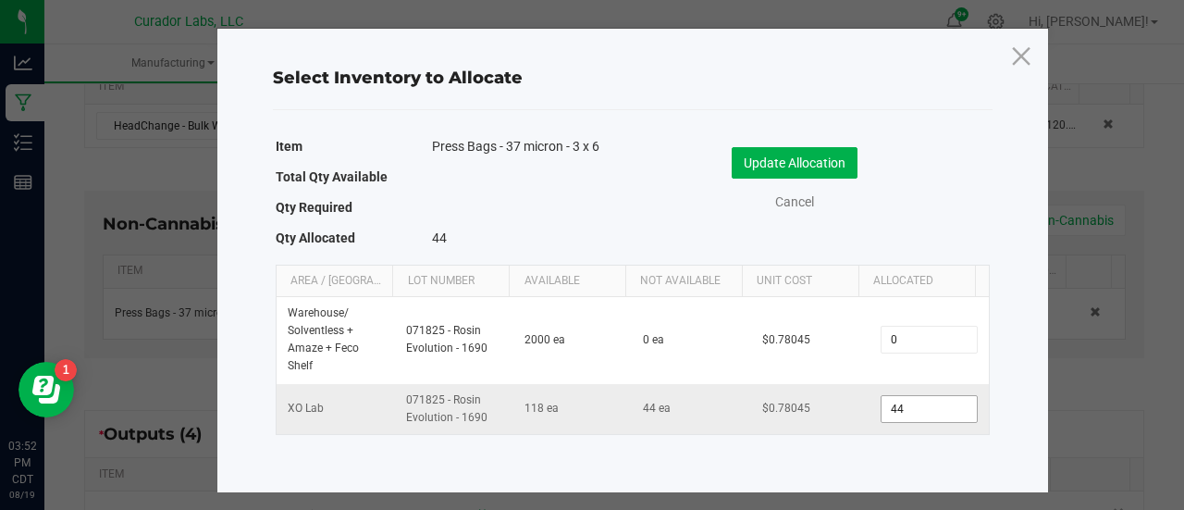
click at [890, 409] on input "44" at bounding box center [929, 409] width 94 height 26
type input "64"
click at [833, 160] on button "Update Allocation" at bounding box center [795, 162] width 126 height 31
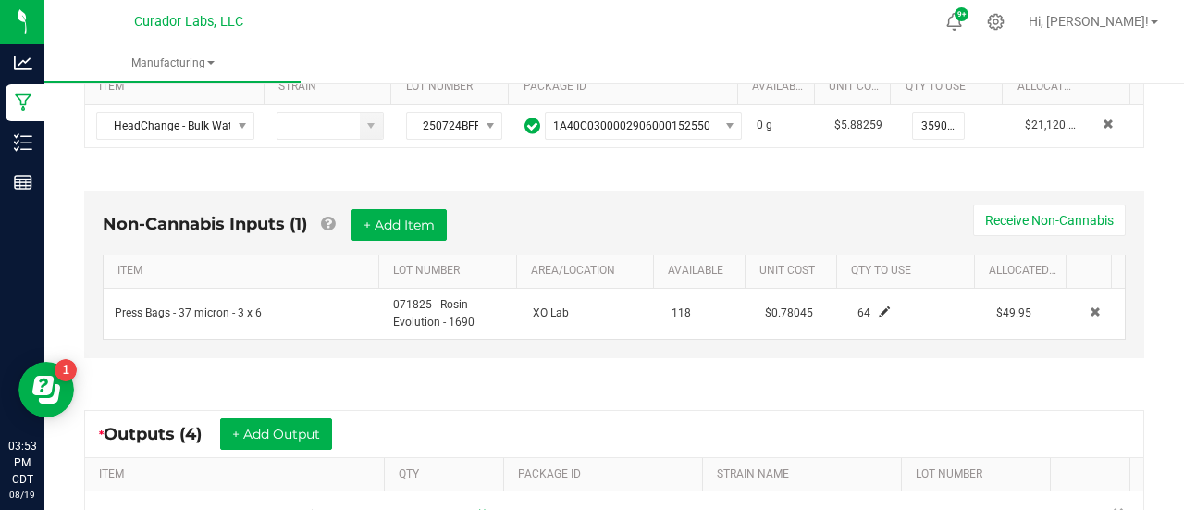
click at [647, 380] on div "Non-Cannabis Inputs (1) + Add Item Receive Non-Cannabis ITEM LOT NUMBER AREA/LO…" at bounding box center [615, 279] width 1094 height 229
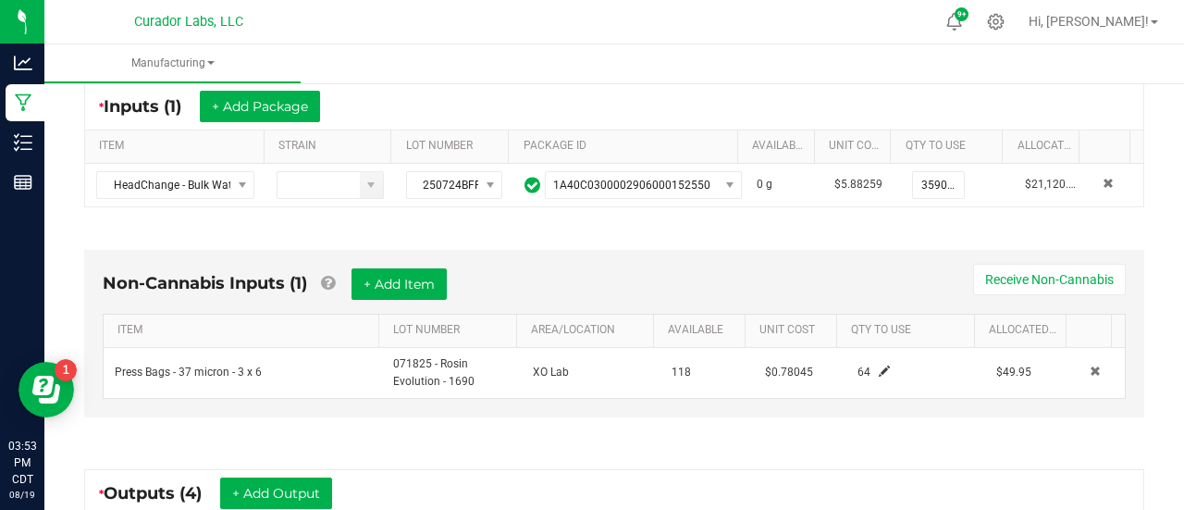
scroll to position [0, 0]
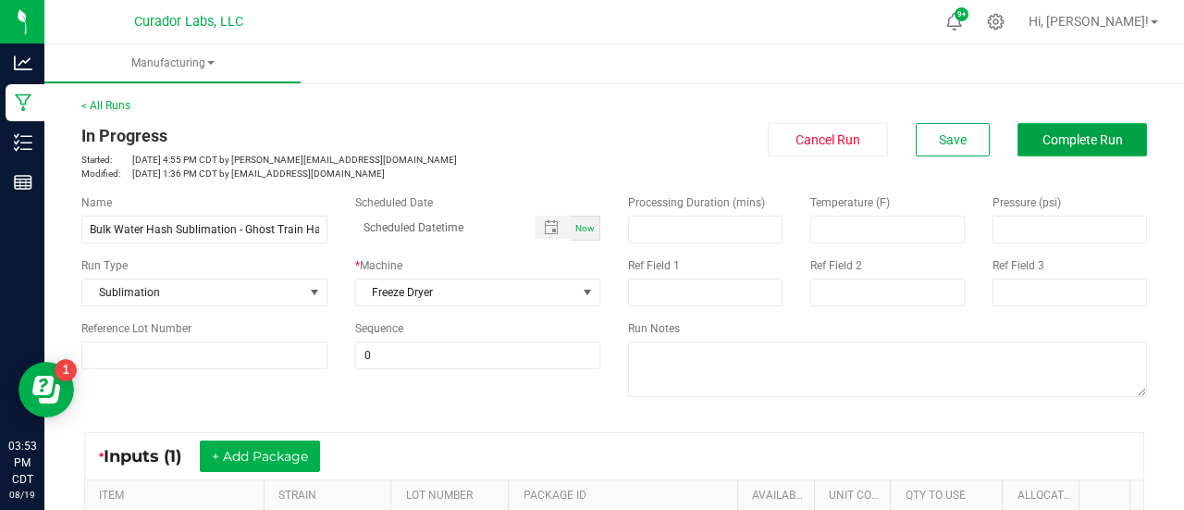
click at [1025, 132] on button "Complete Run" at bounding box center [1083, 139] width 130 height 33
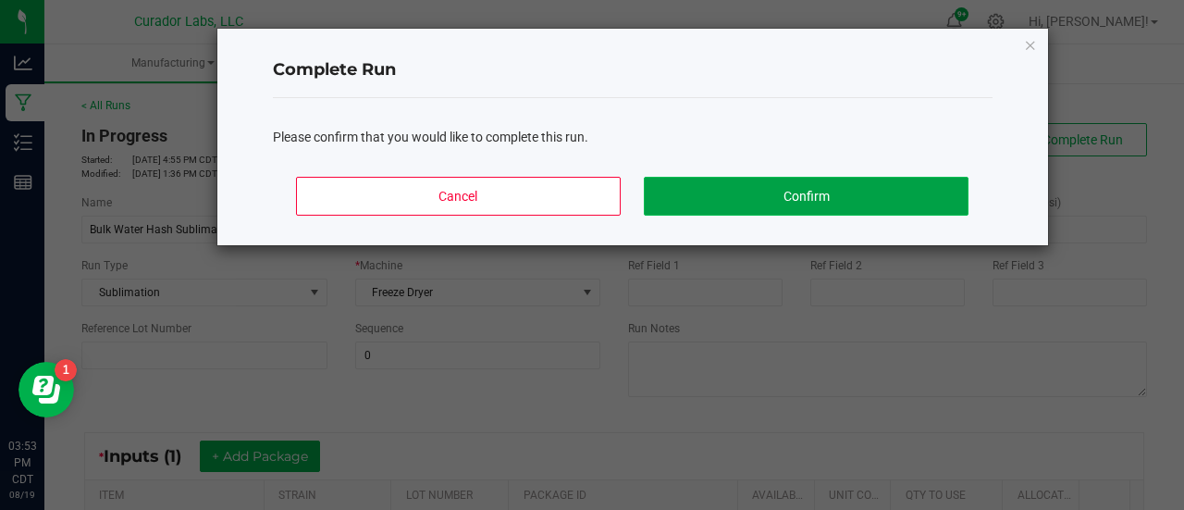
click at [812, 184] on button "Confirm" at bounding box center [806, 196] width 324 height 39
